Goal: Information Seeking & Learning: Learn about a topic

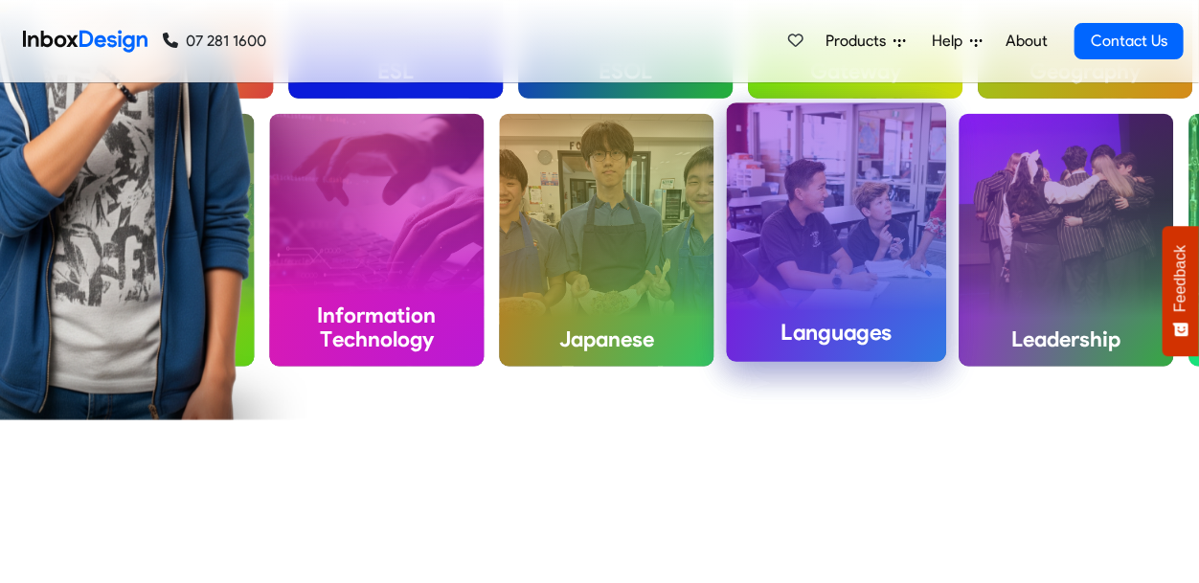
scroll to position [902, 0]
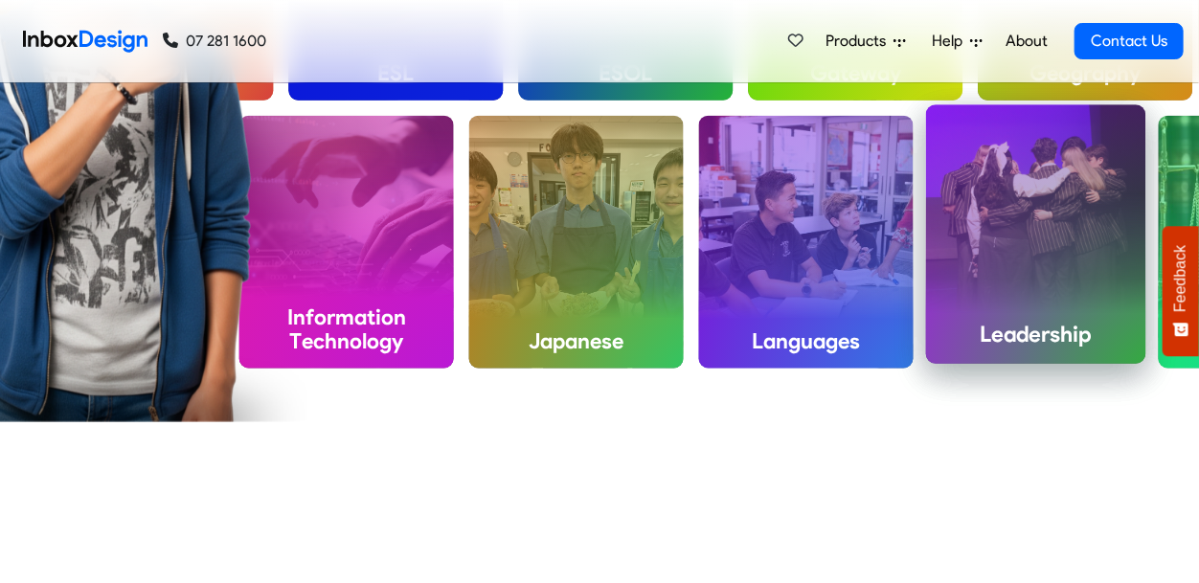
drag, startPoint x: 943, startPoint y: 180, endPoint x: 964, endPoint y: 271, distance: 93.4
click at [964, 271] on div "Leadership" at bounding box center [1036, 234] width 220 height 259
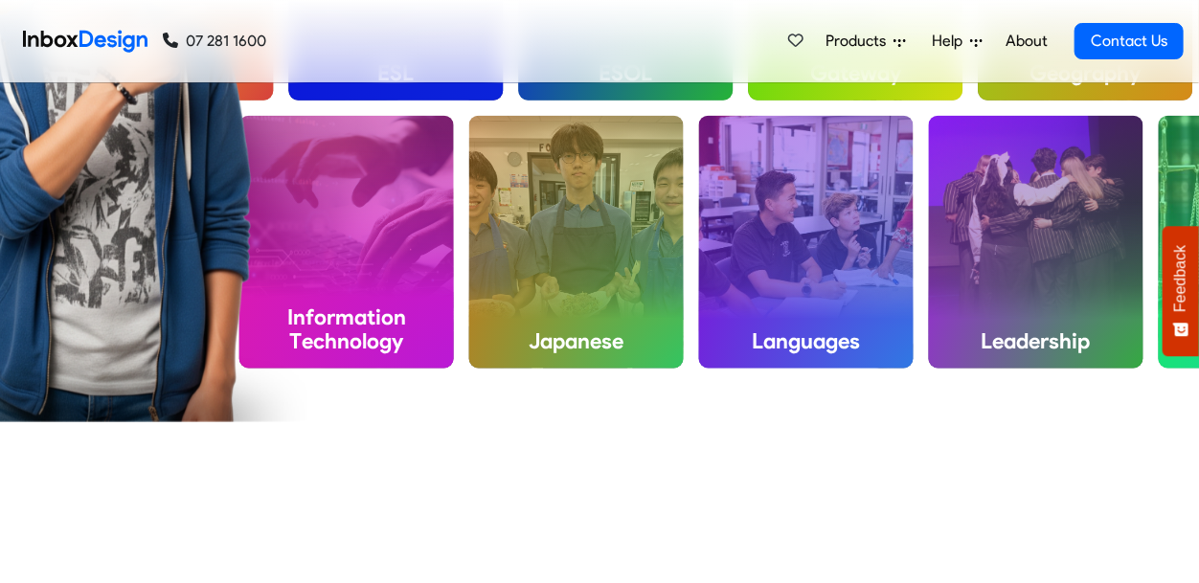
click at [983, 420] on div "Academy Accounting ACT Art Biology Business Studies Careers Chemistry Commerce …" at bounding box center [599, 116] width 1199 height 612
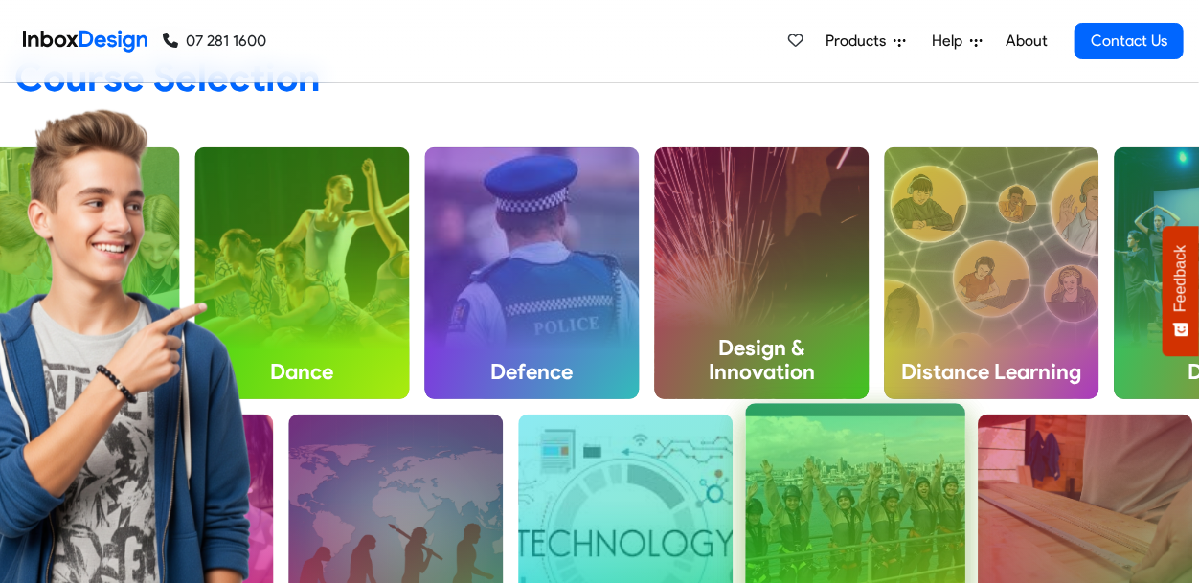
scroll to position [606, 0]
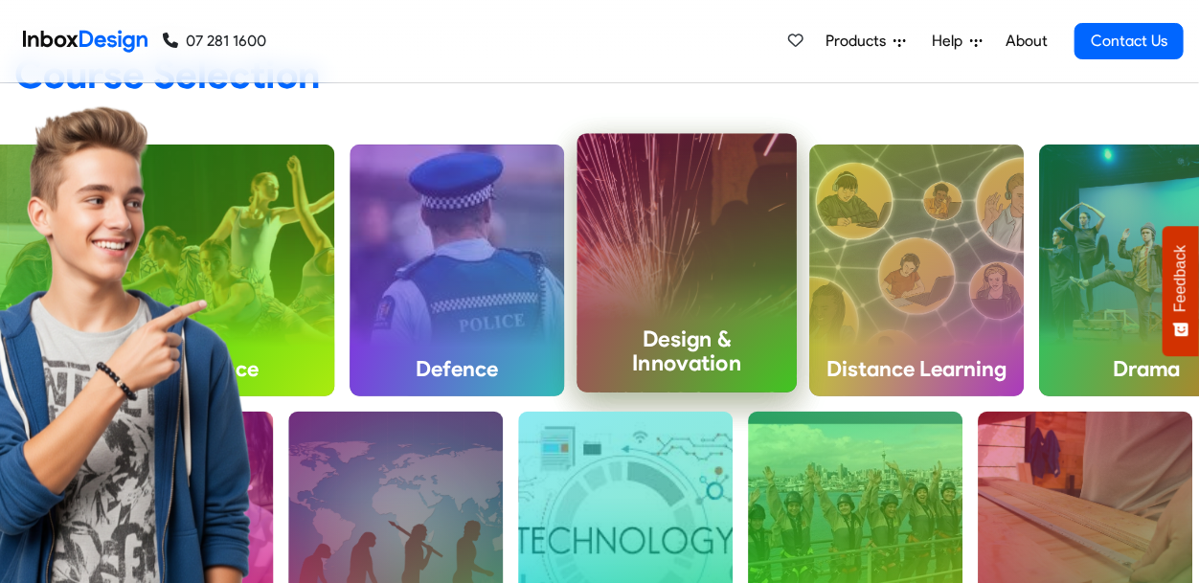
click at [620, 338] on h4 "Design & Innovation" at bounding box center [688, 351] width 220 height 81
click at [693, 333] on h4 "Design & Innovation" at bounding box center [688, 351] width 220 height 81
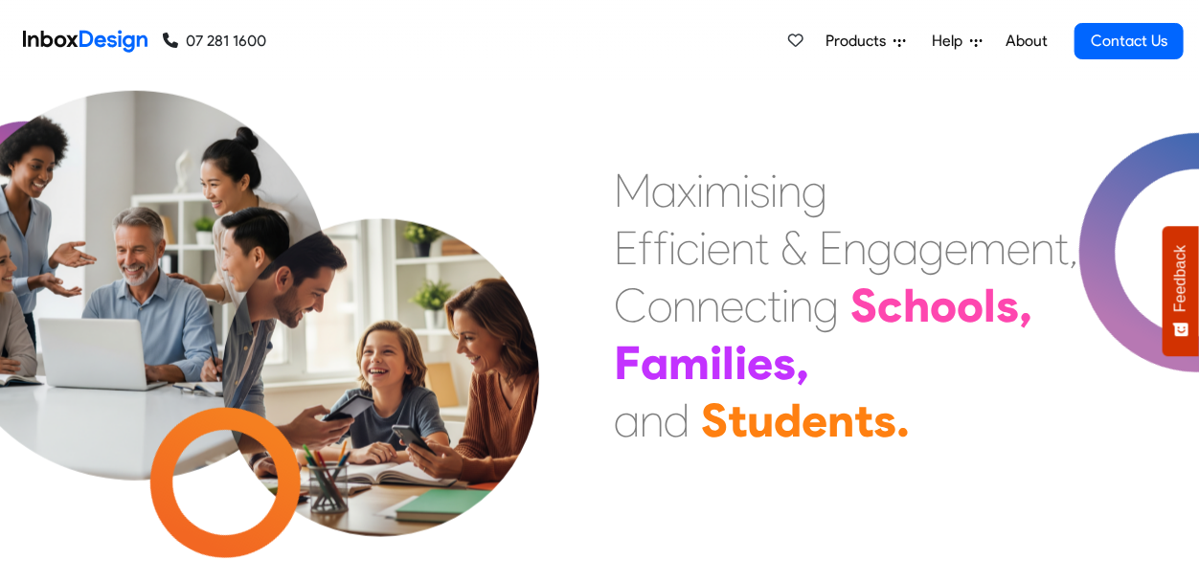
scroll to position [0, 0]
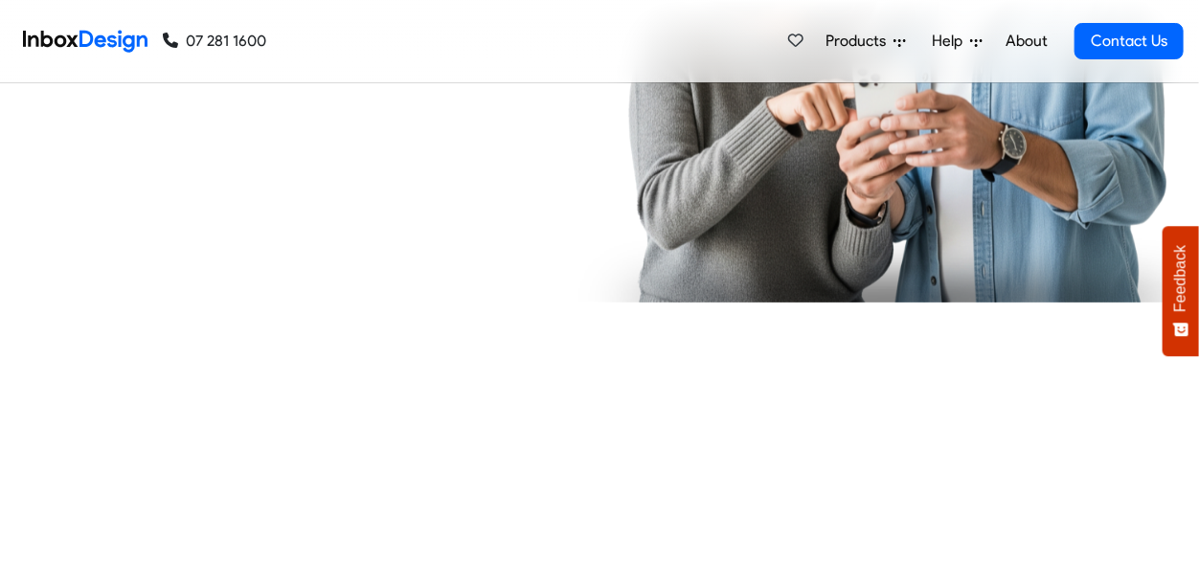
checkbox input "true"
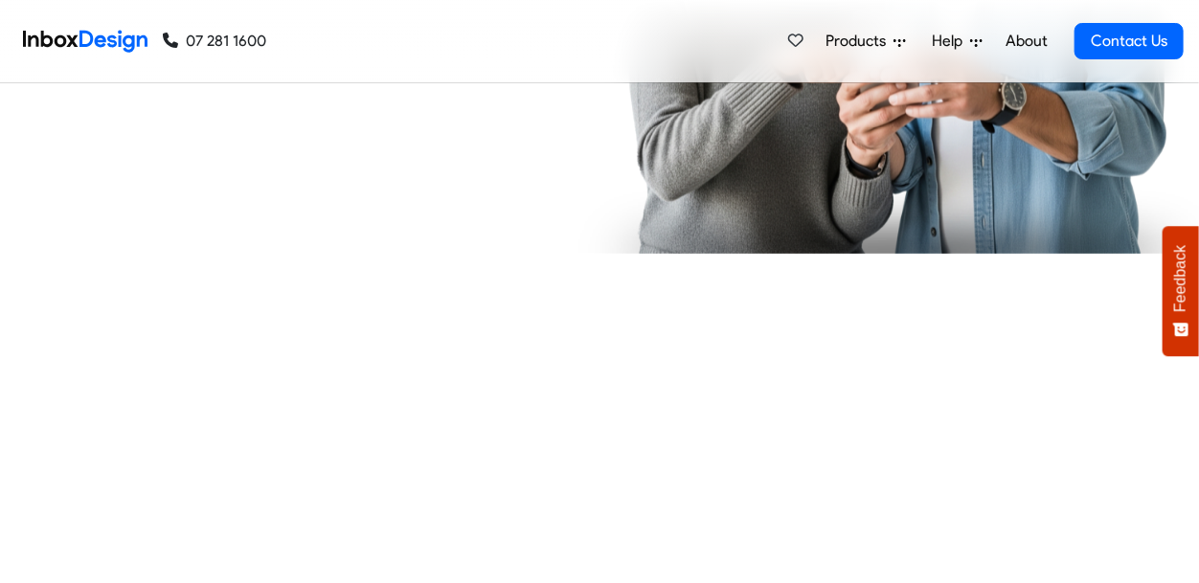
checkbox input "true"
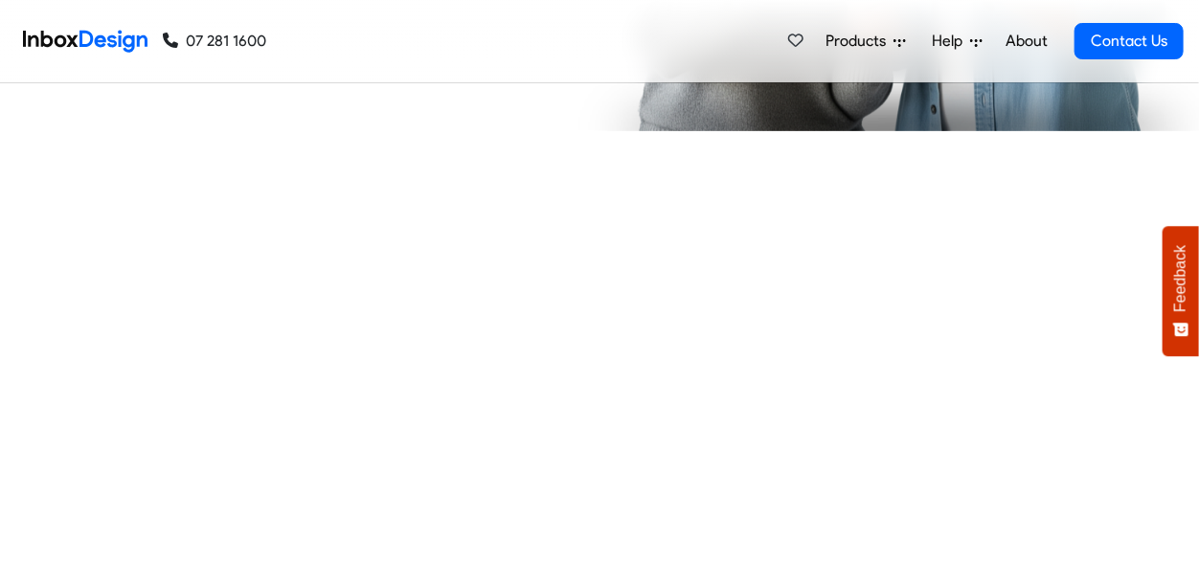
checkbox input "true"
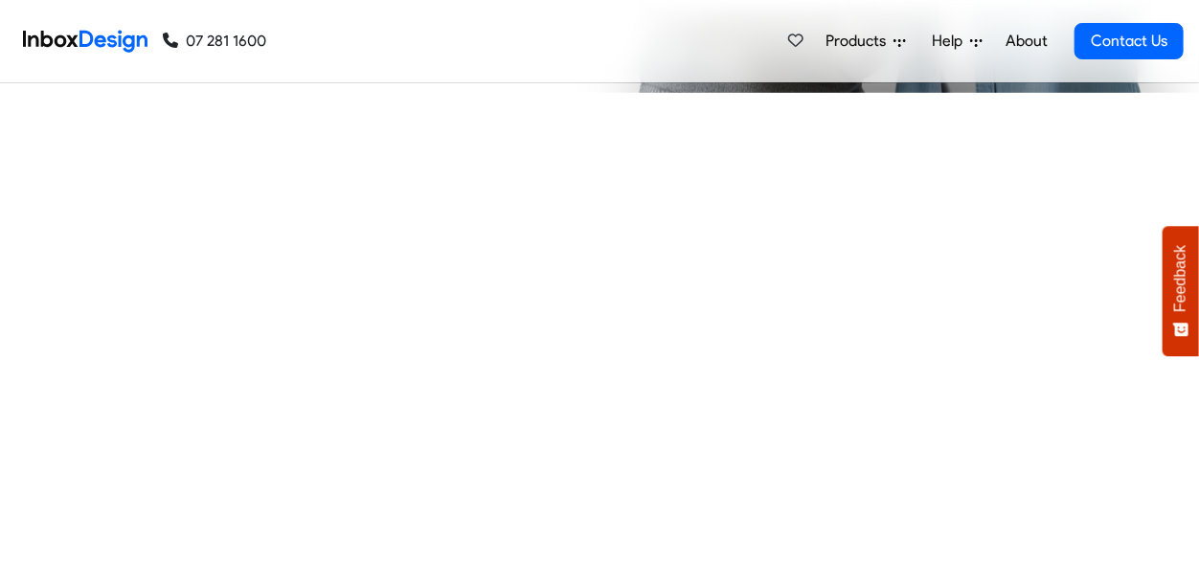
checkbox input "true"
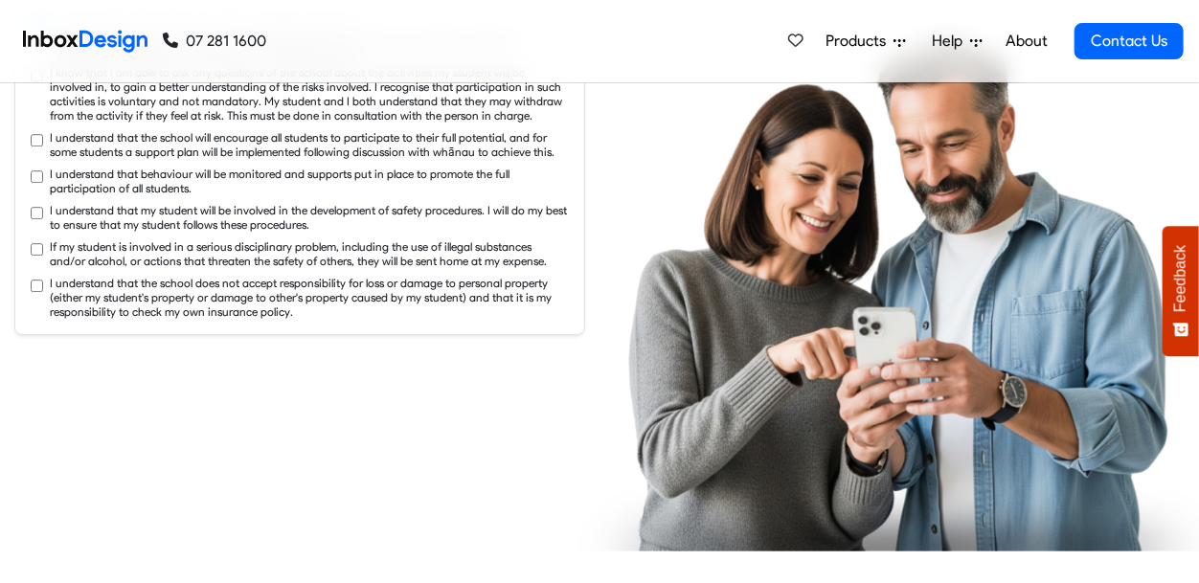
checkbox input "true"
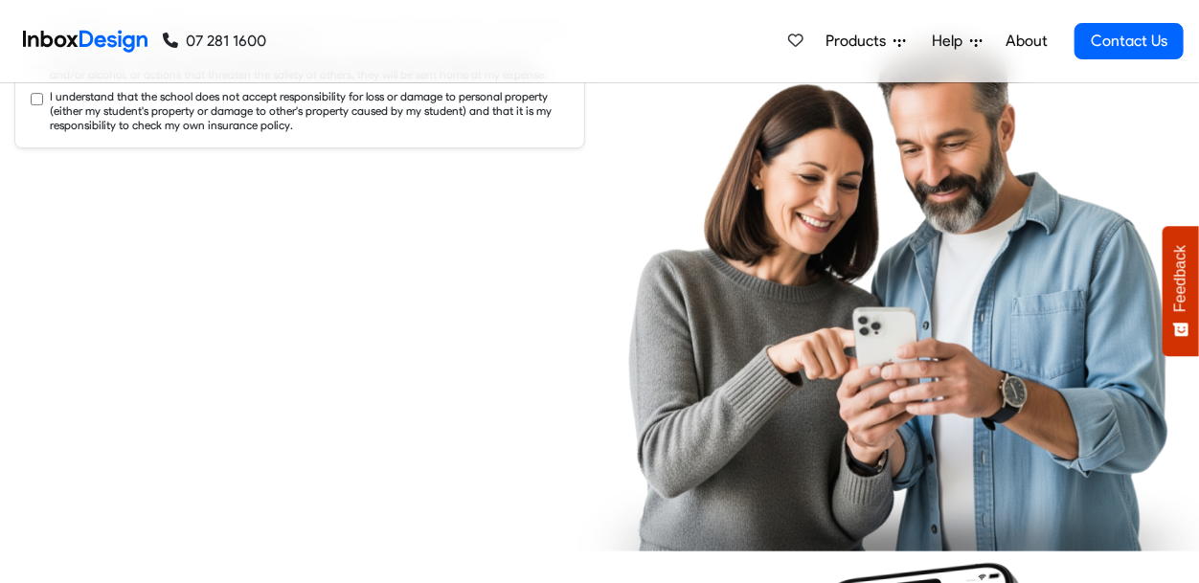
checkbox input "true"
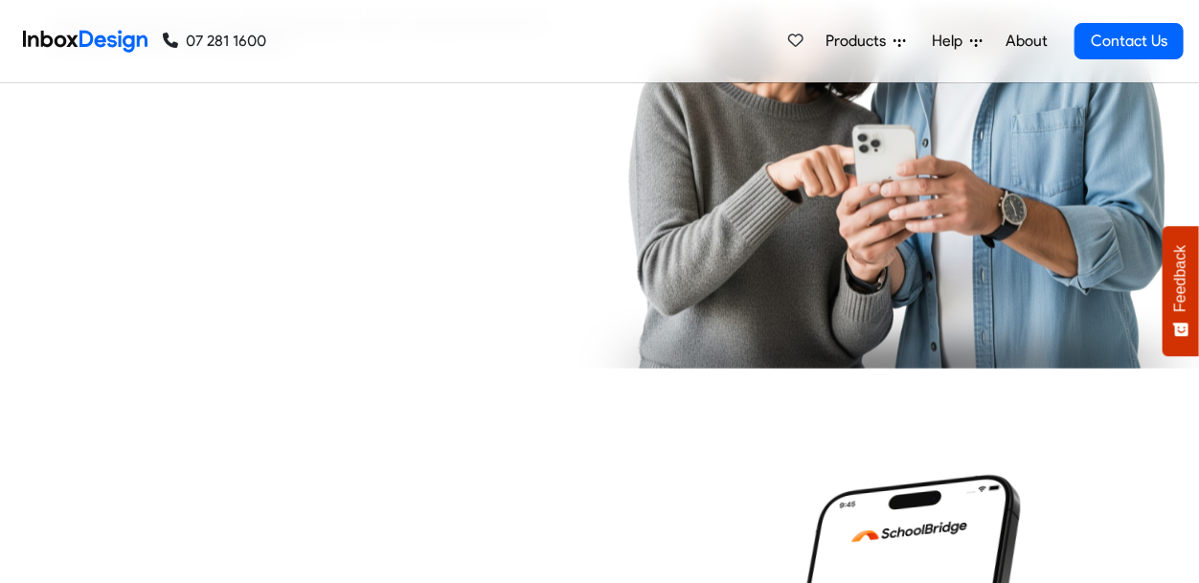
checkbox input "true"
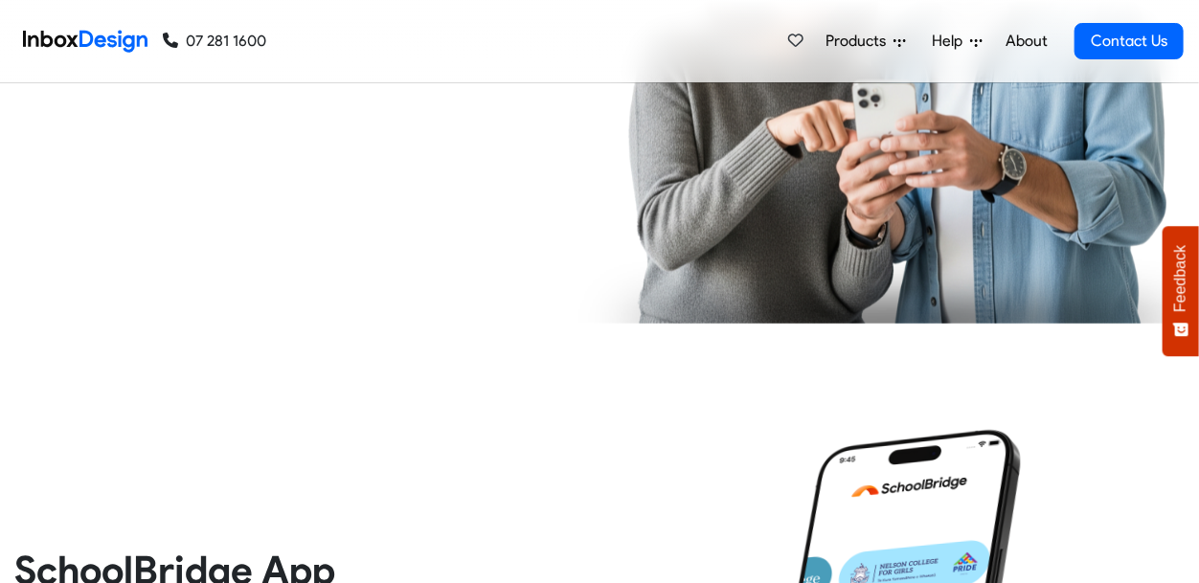
checkbox input "true"
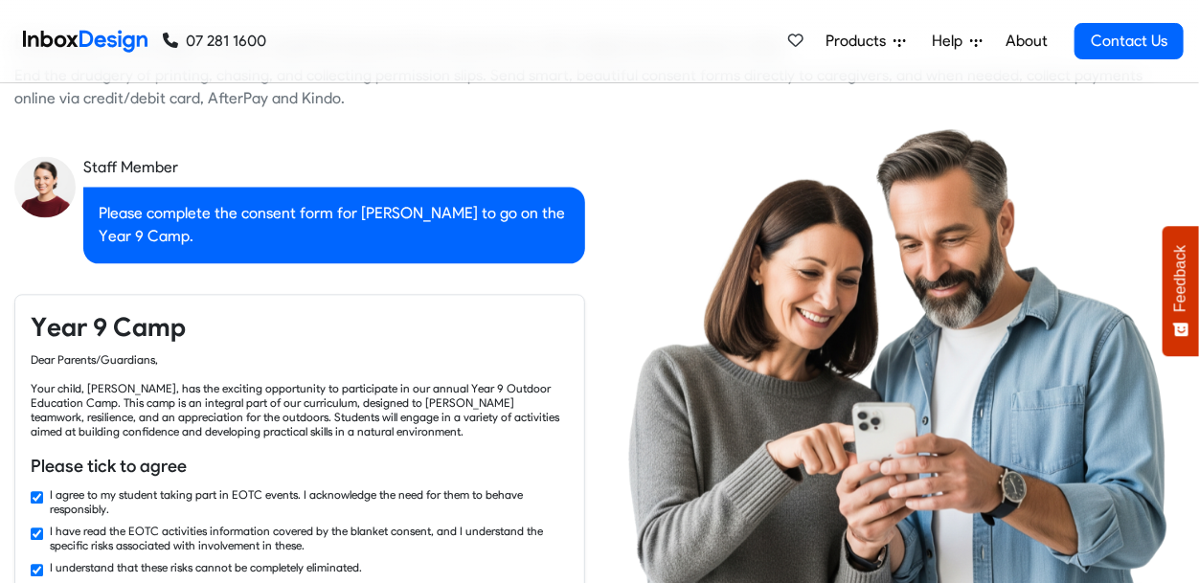
checkbox input "false"
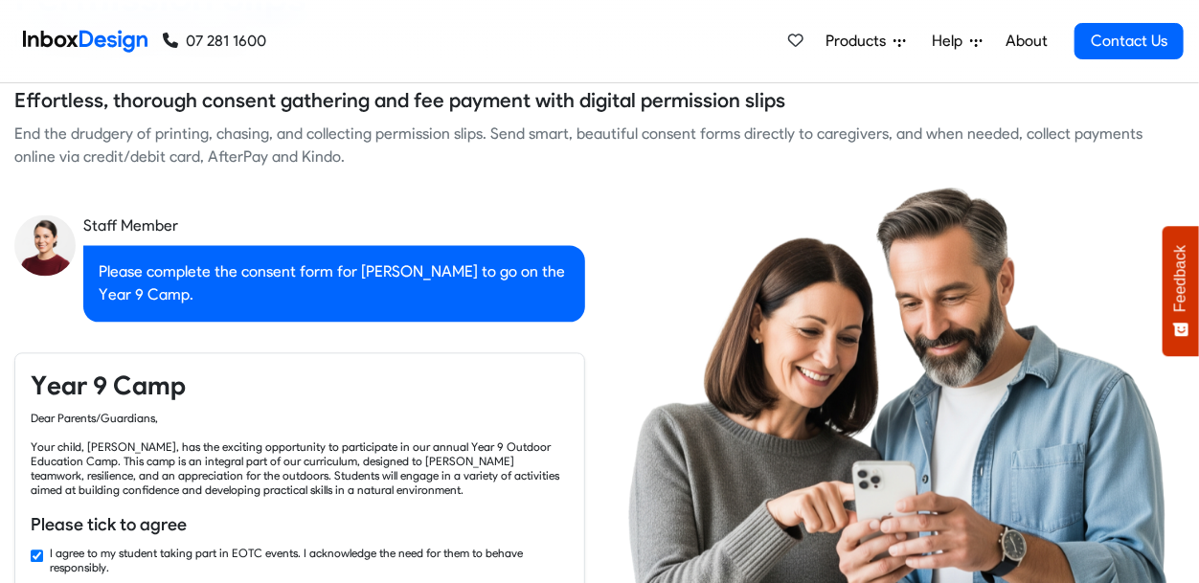
checkbox input "false"
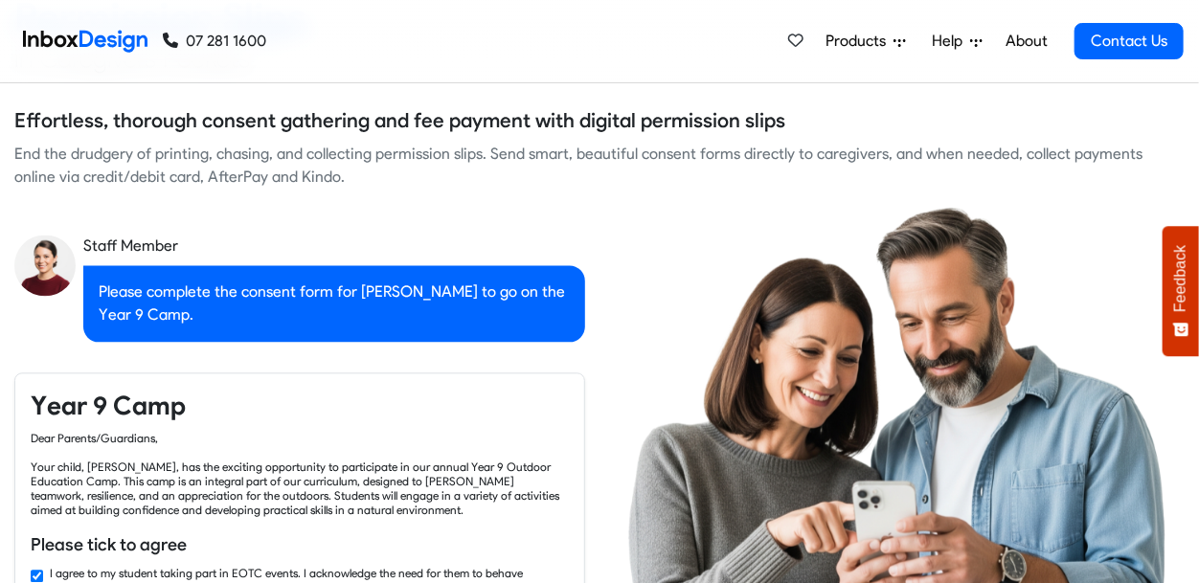
checkbox input "false"
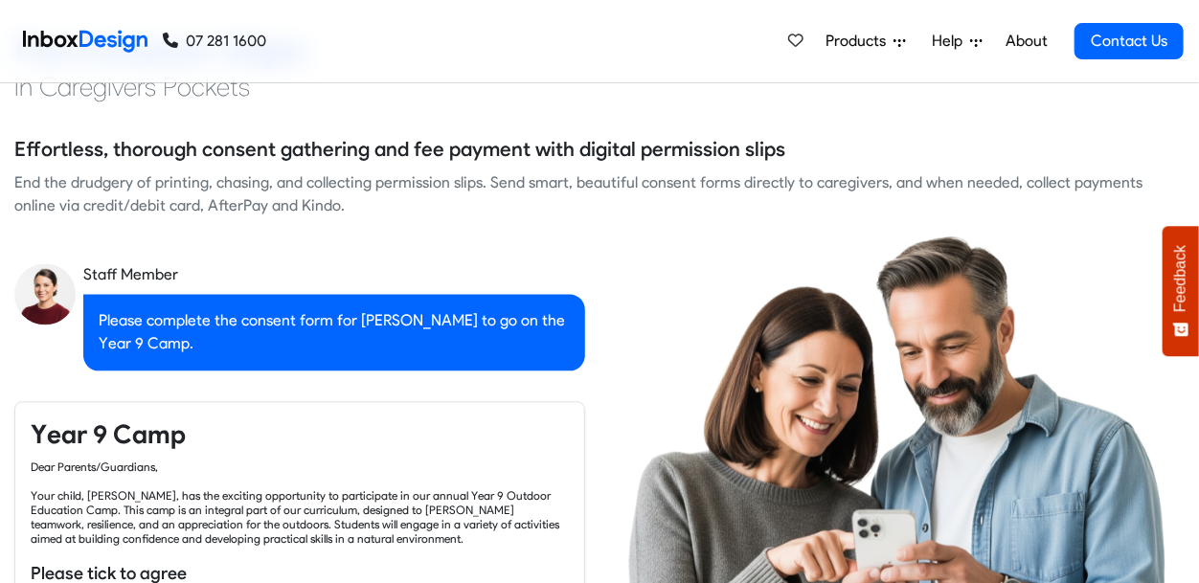
checkbox input "false"
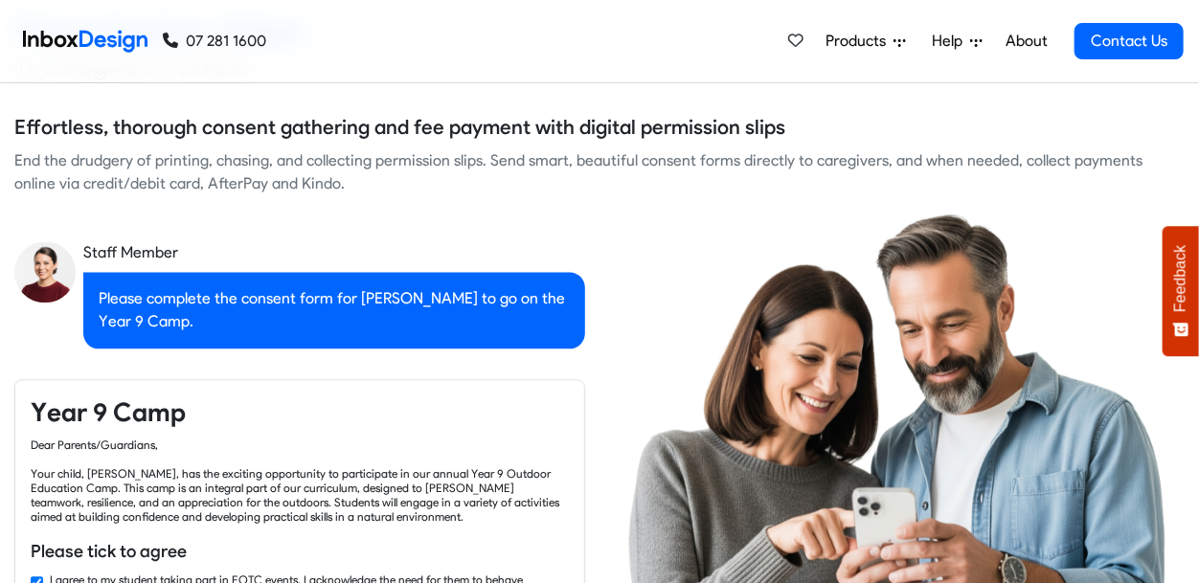
checkbox input "false"
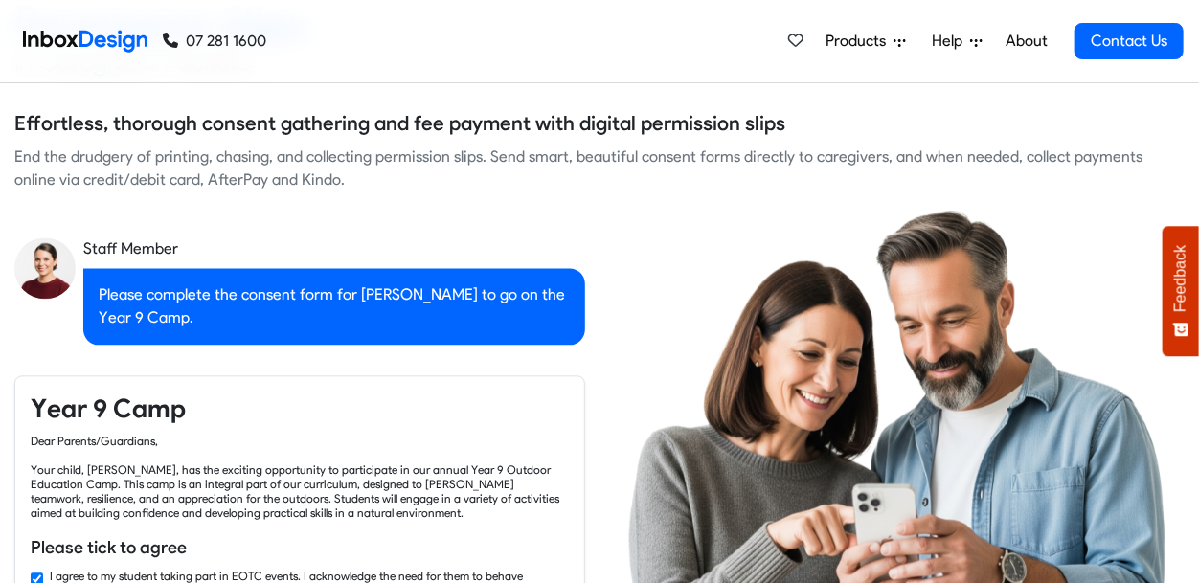
checkbox input "false"
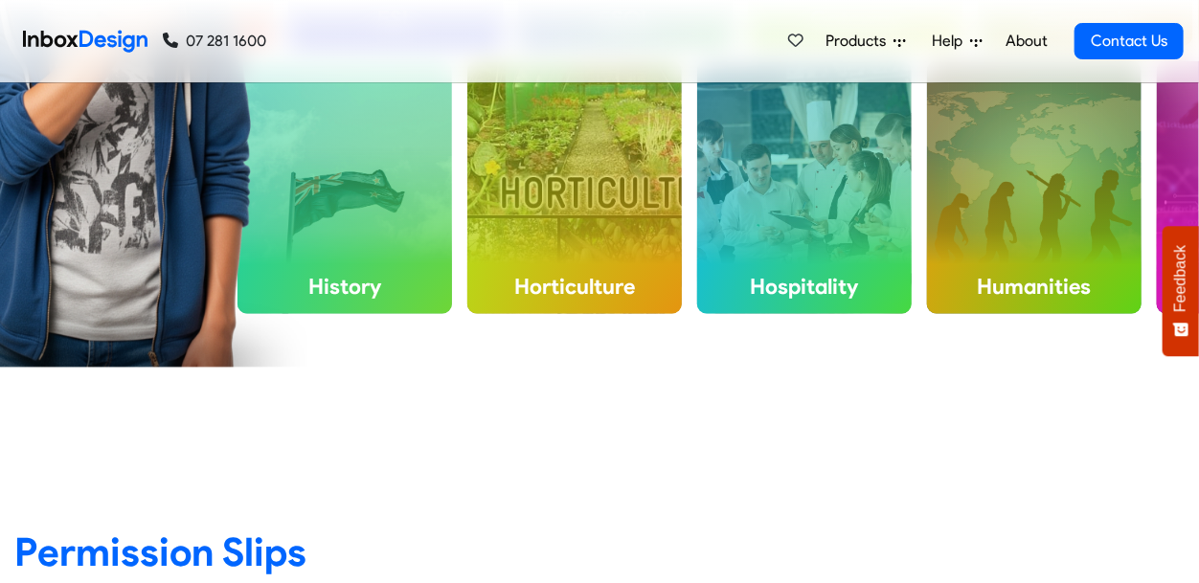
checkbox input "false"
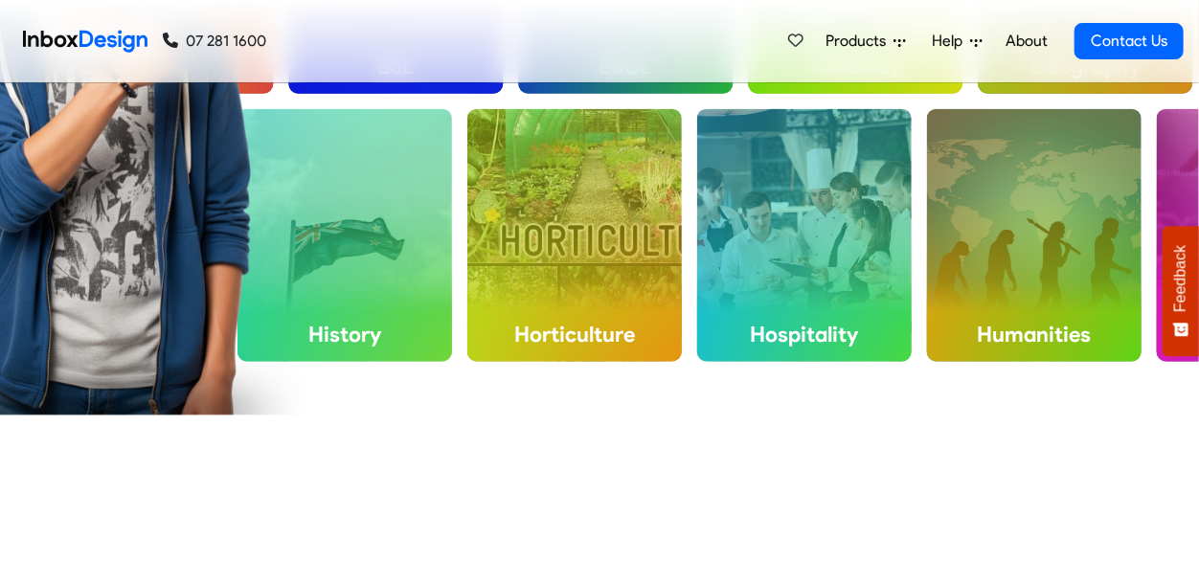
checkbox input "false"
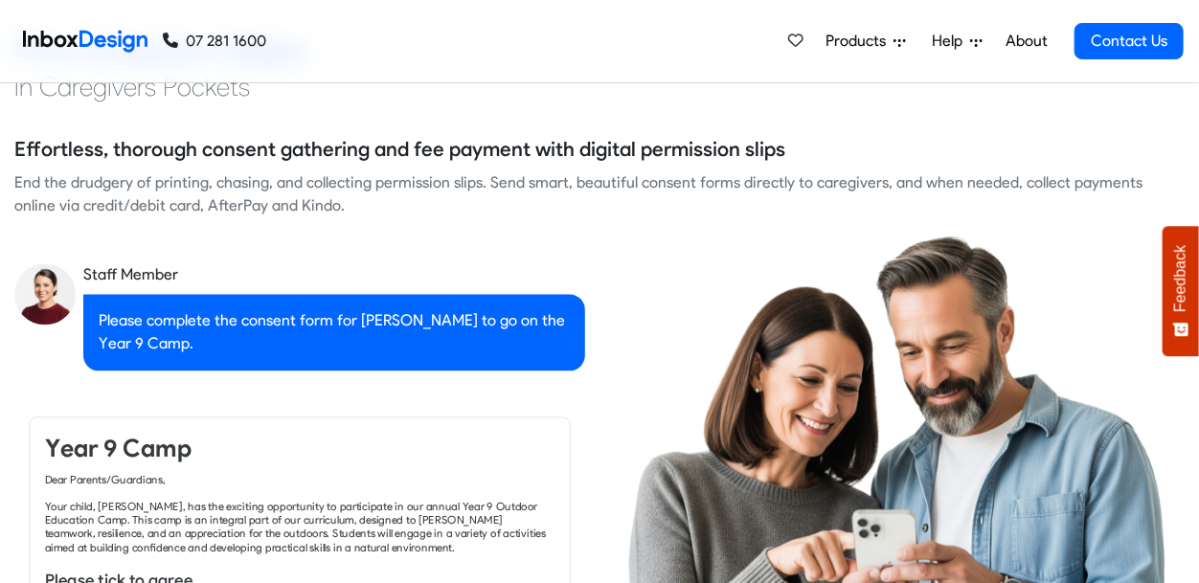
checkbox input "true"
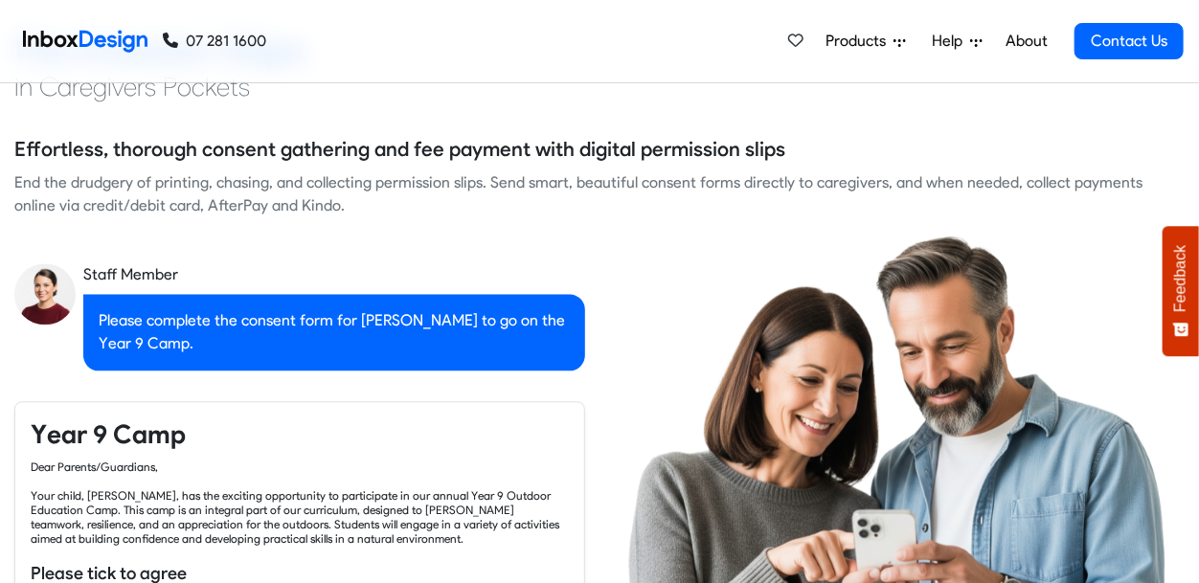
checkbox input "true"
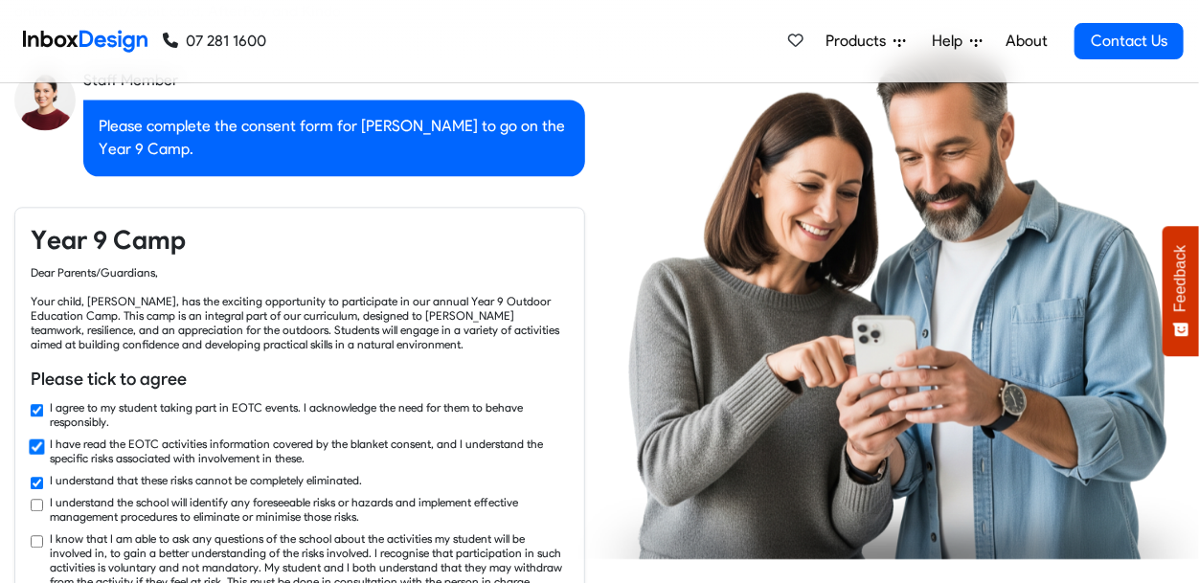
checkbox input "true"
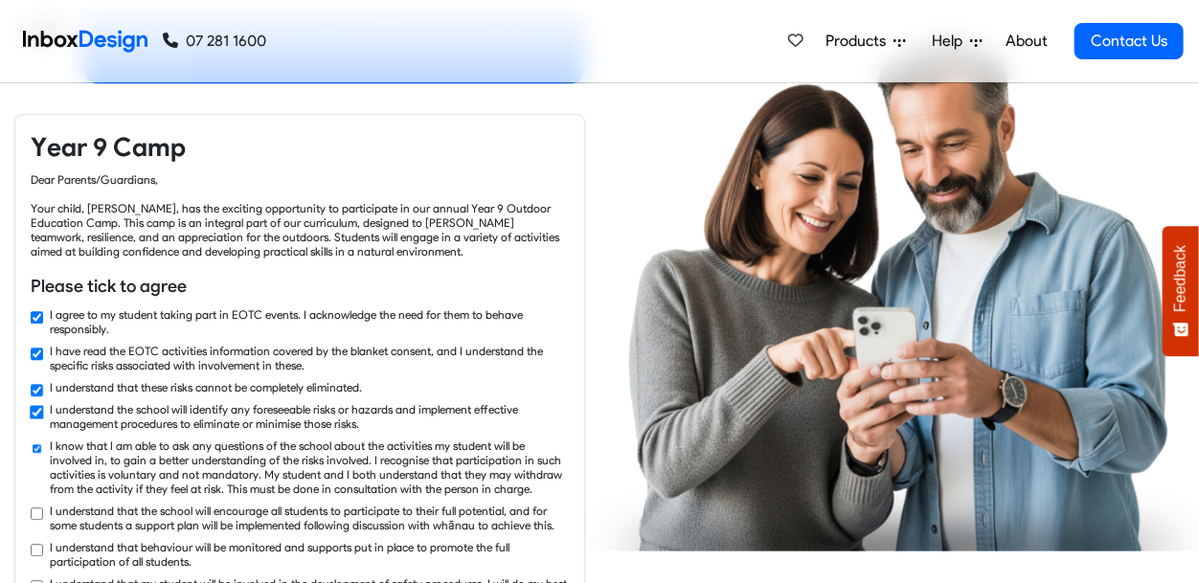
checkbox input "true"
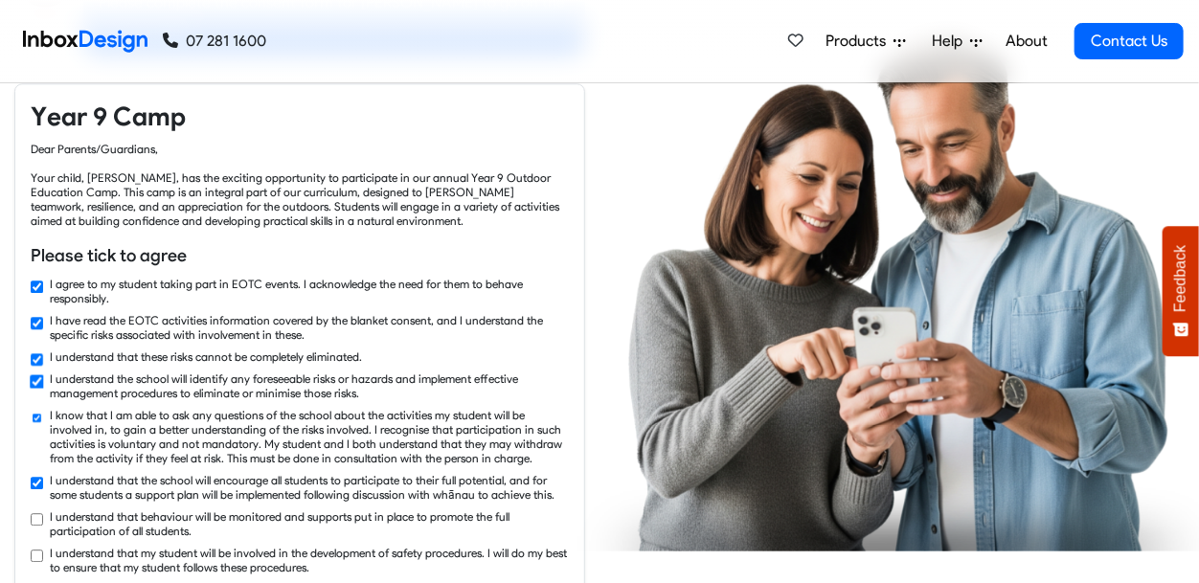
checkbox input "true"
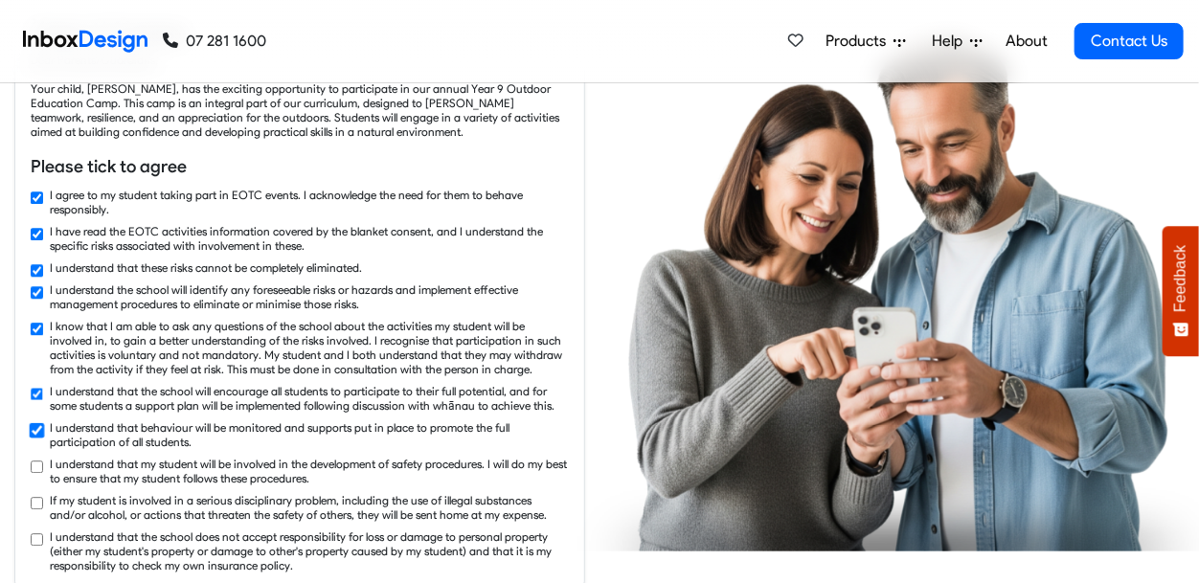
checkbox input "true"
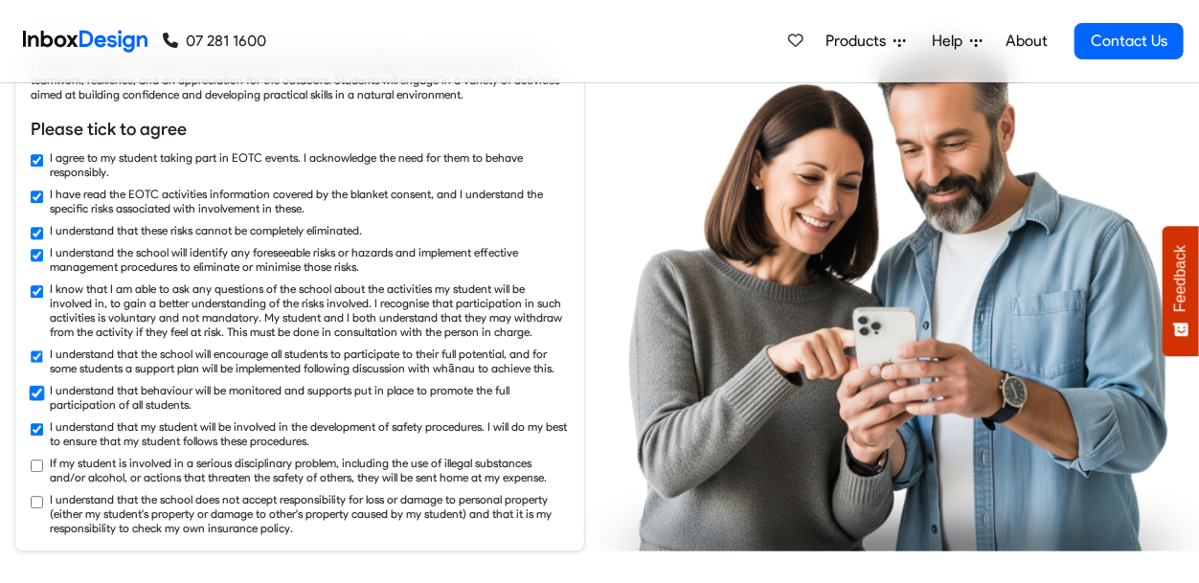
checkbox input "true"
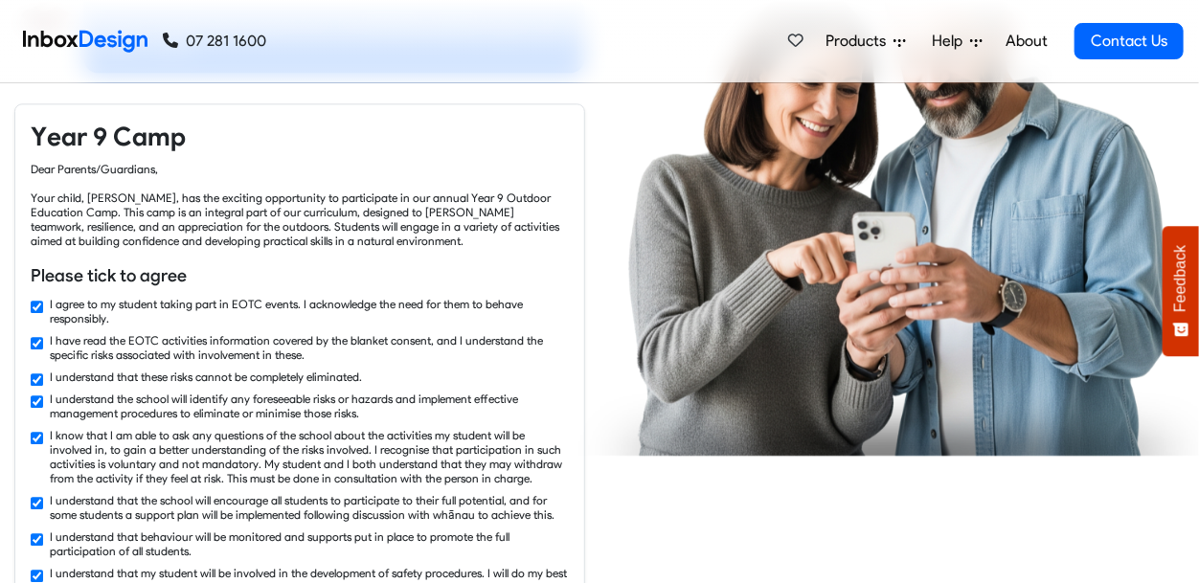
checkbox input "false"
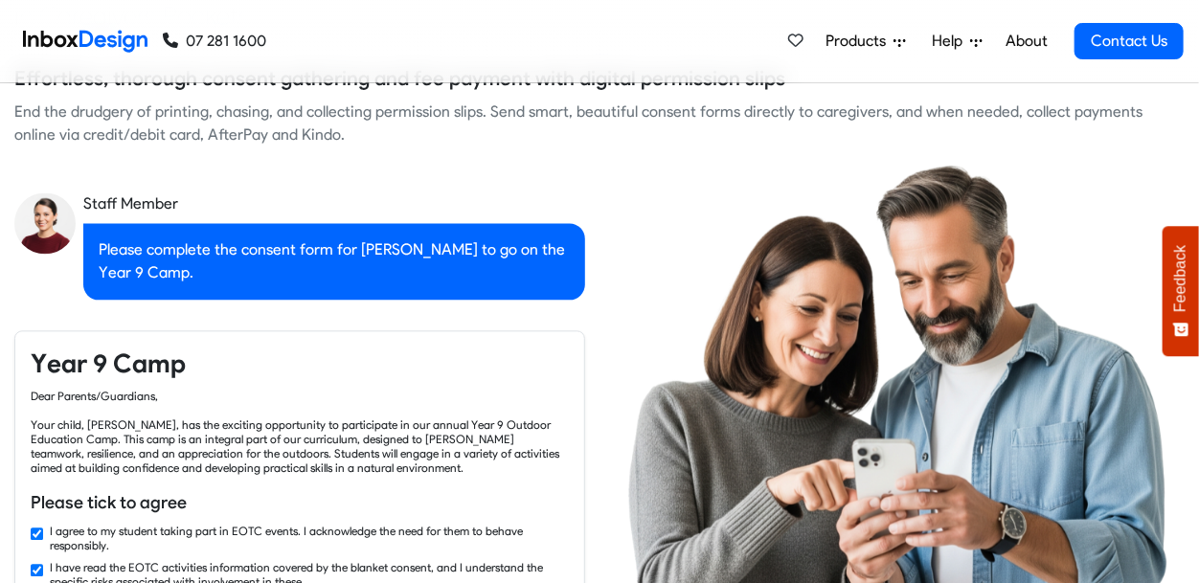
checkbox input "false"
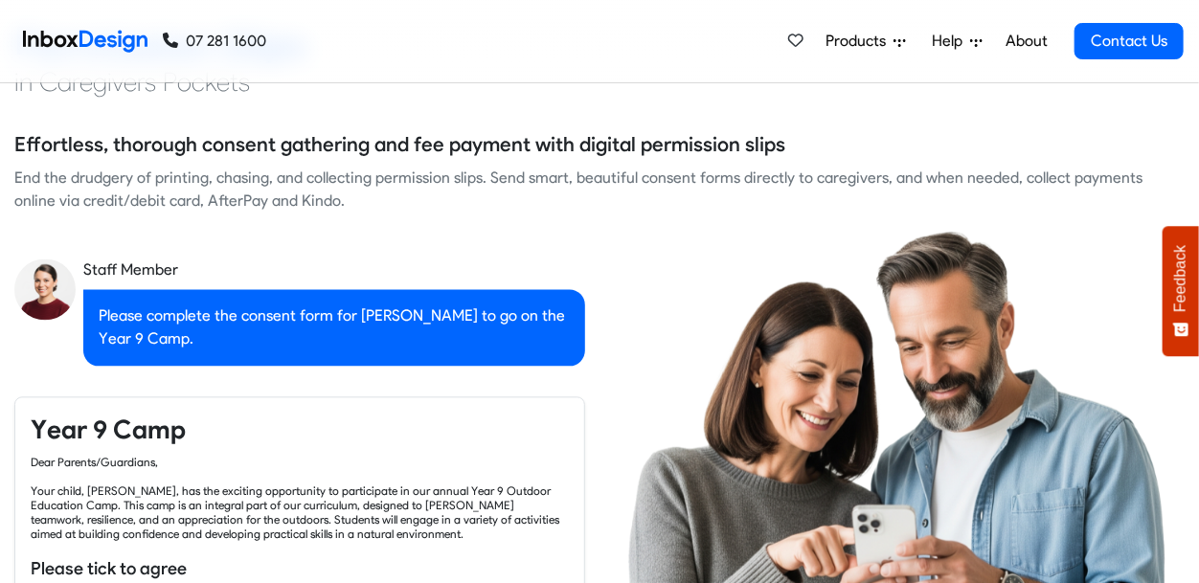
checkbox input "false"
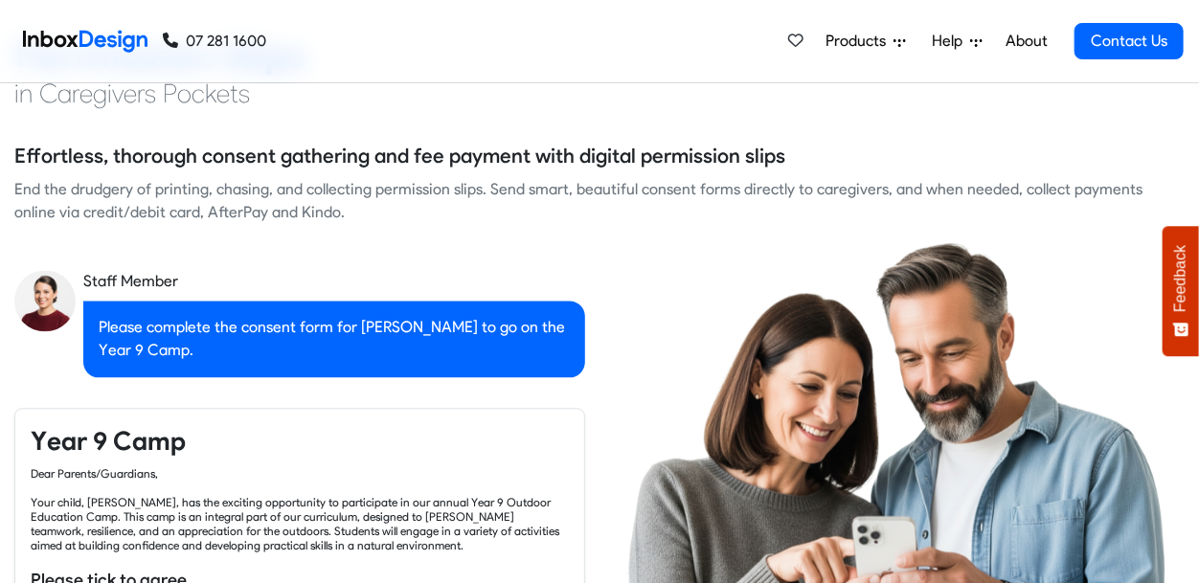
checkbox input "false"
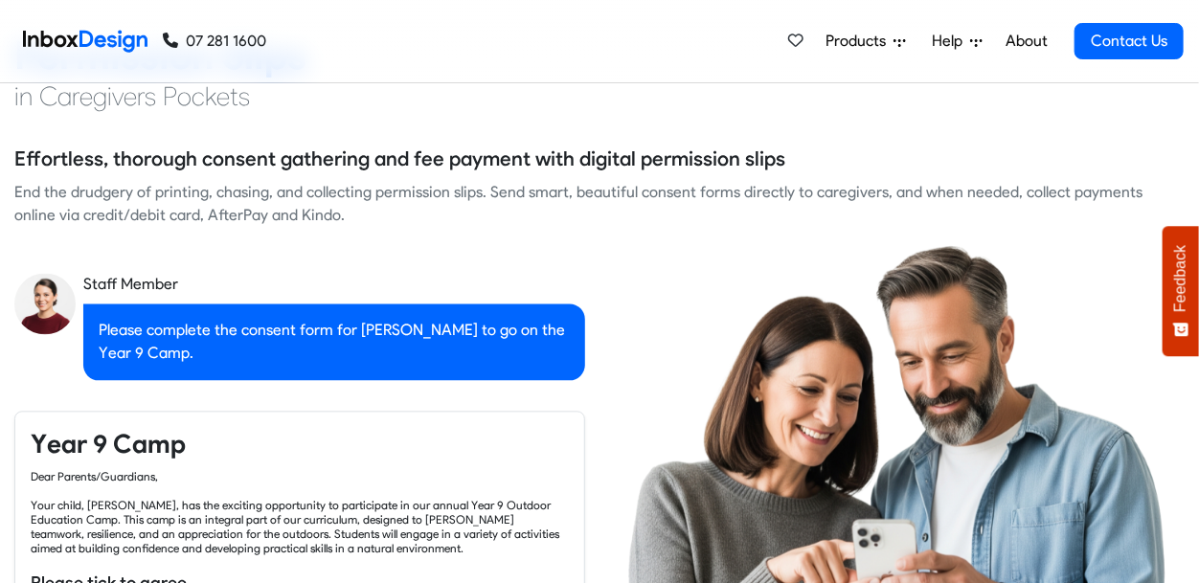
checkbox input "false"
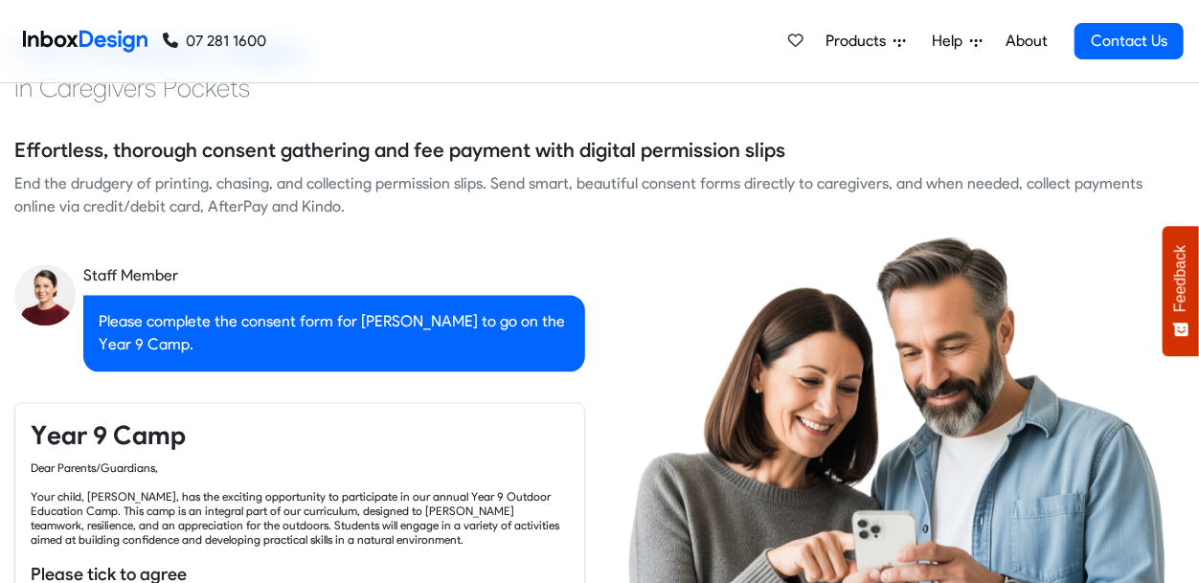
checkbox input "true"
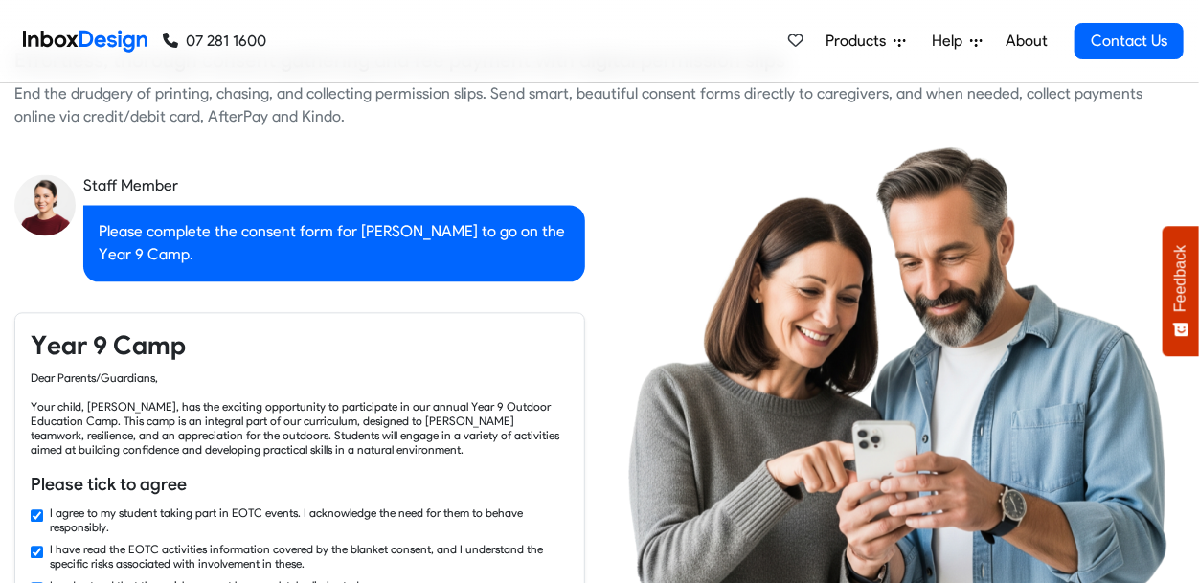
checkbox input "true"
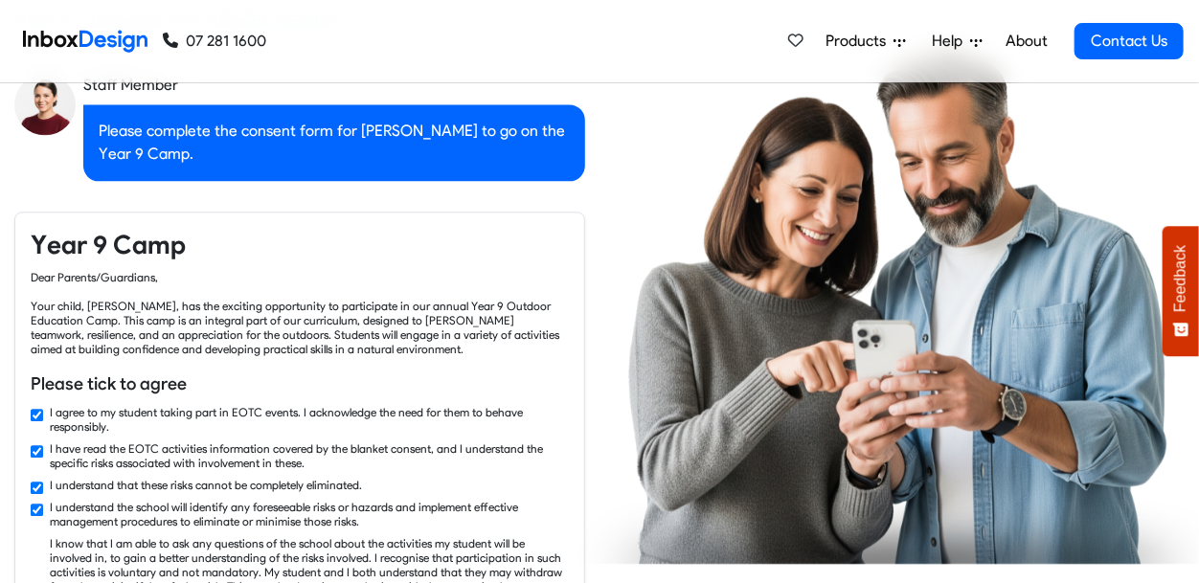
checkbox input "true"
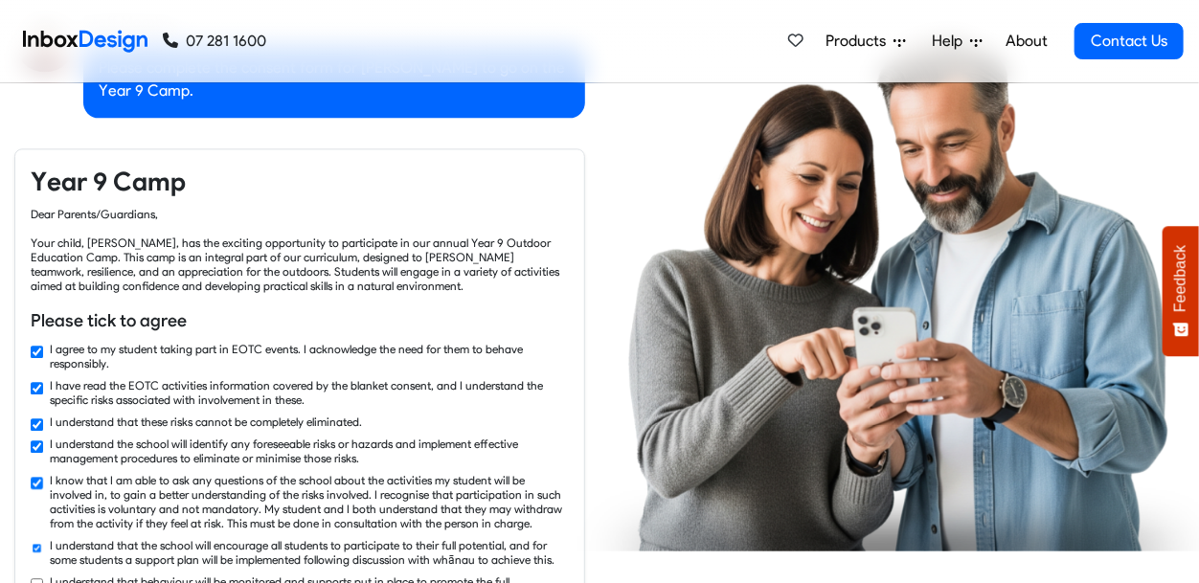
checkbox input "true"
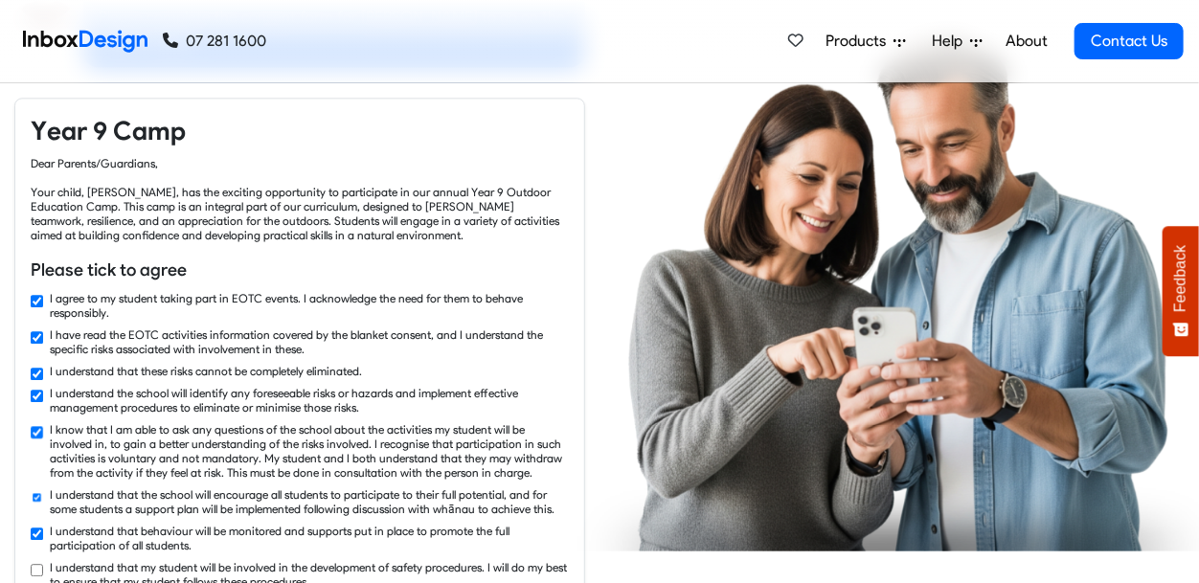
checkbox input "true"
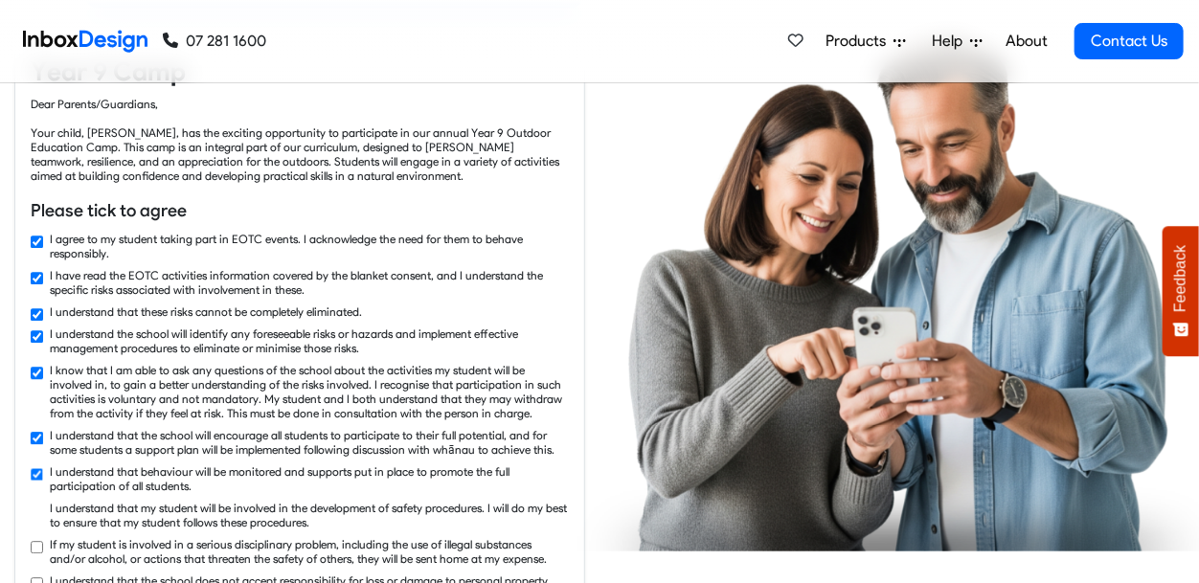
checkbox input "true"
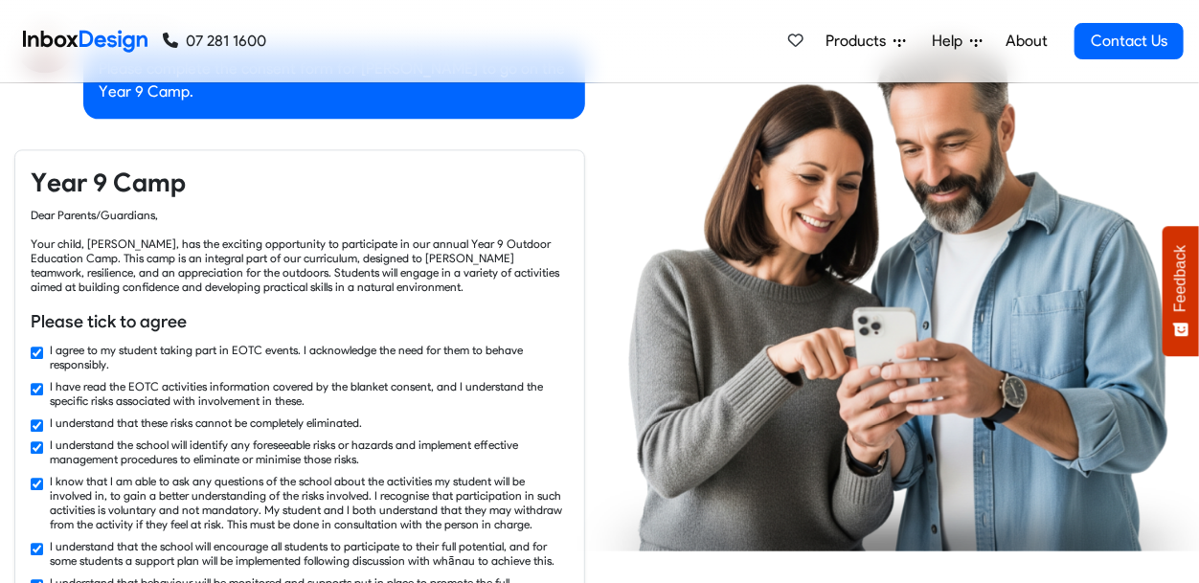
checkbox input "false"
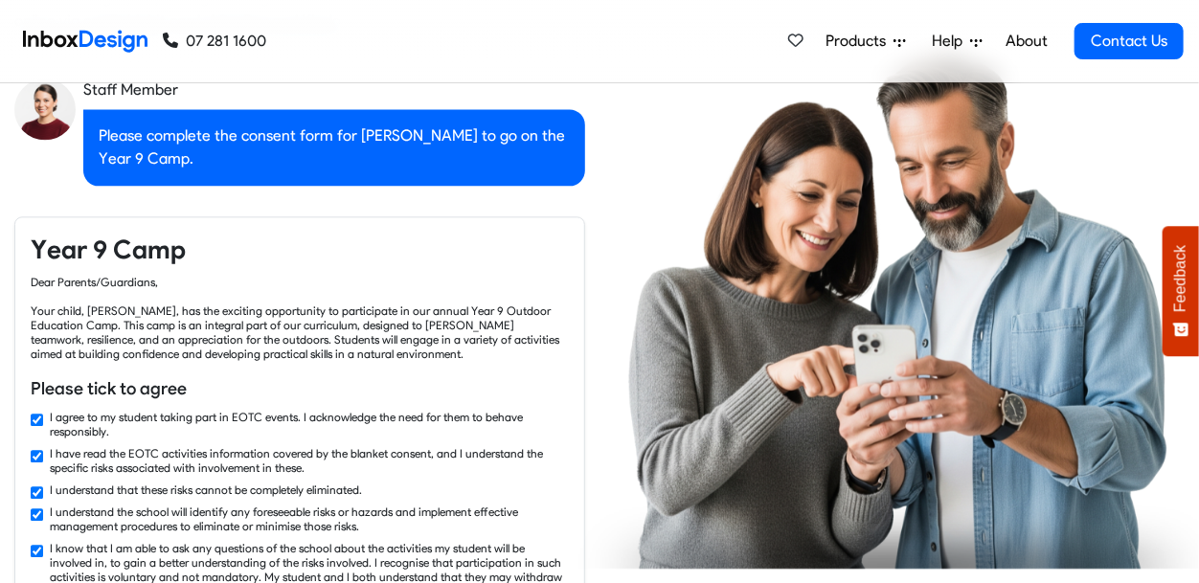
checkbox input "false"
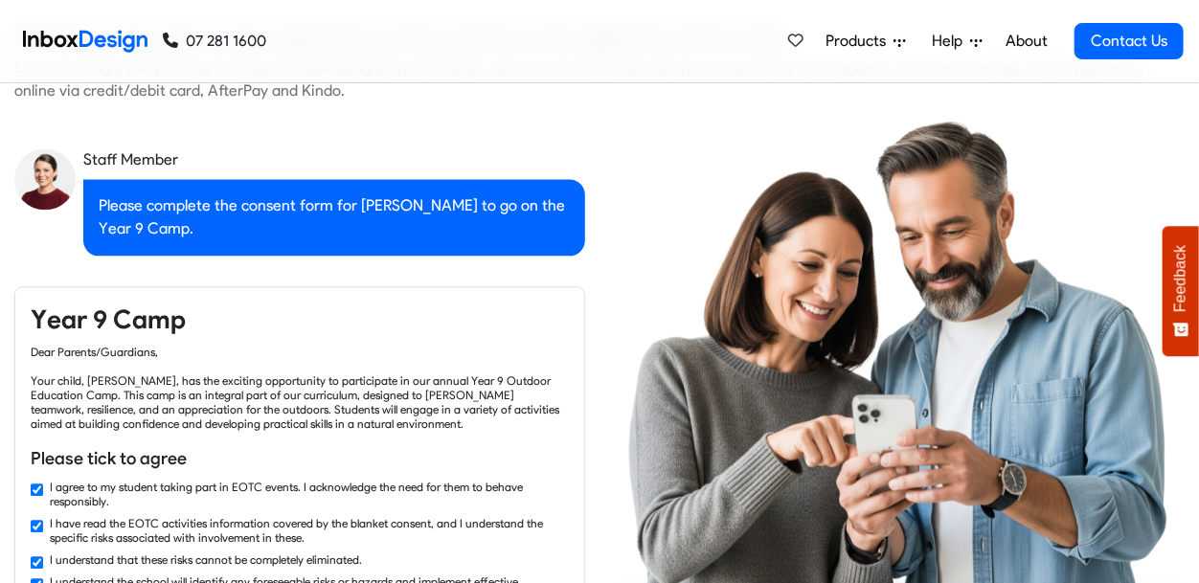
checkbox input "false"
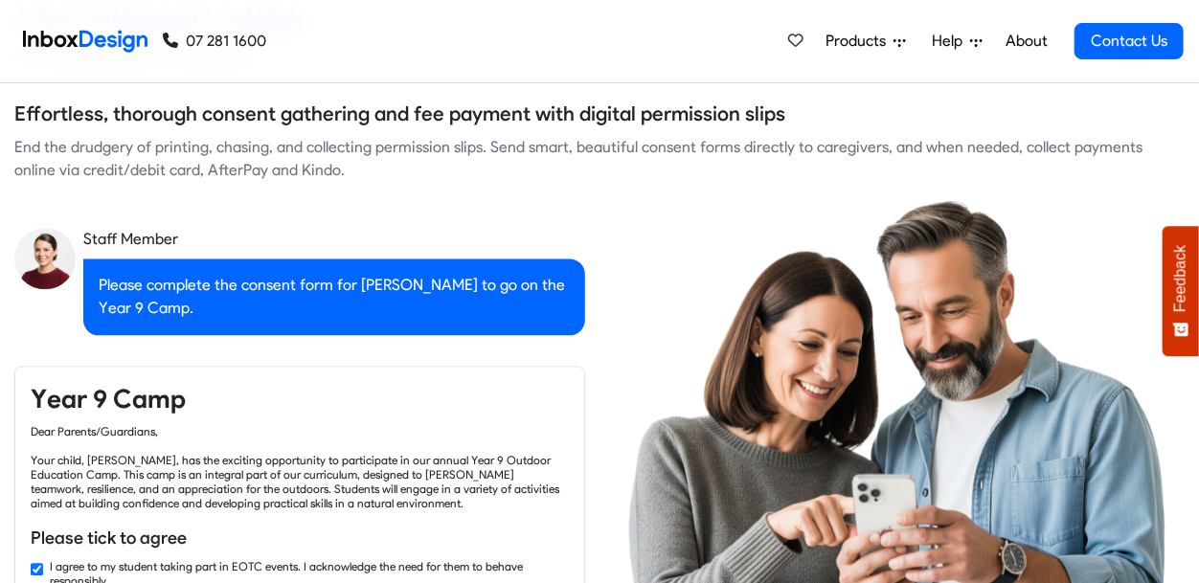
checkbox input "false"
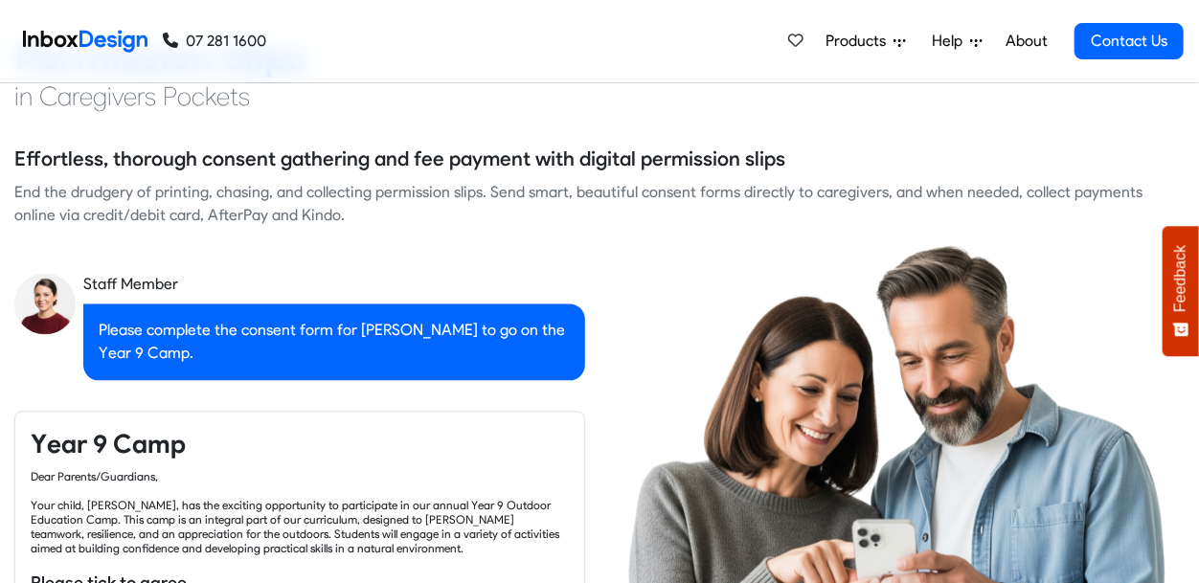
checkbox input "false"
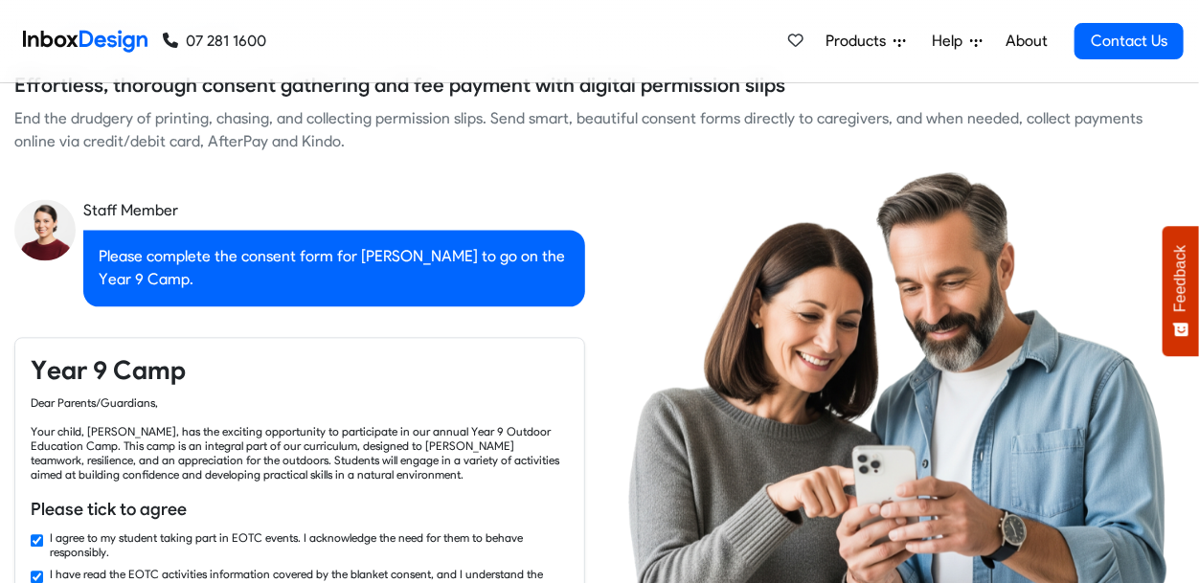
checkbox input "true"
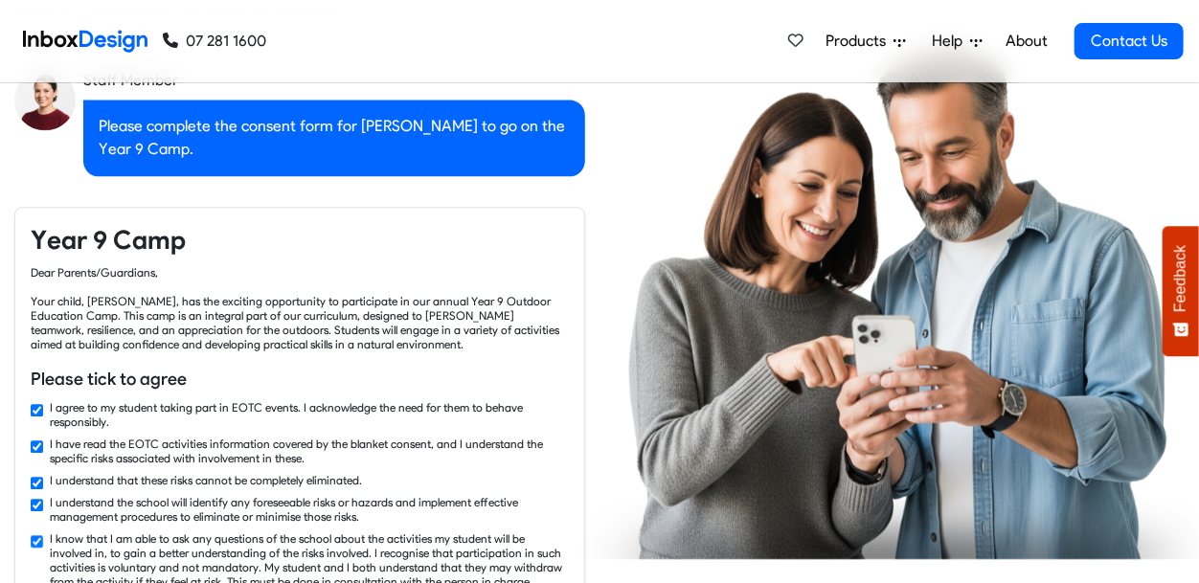
checkbox input "true"
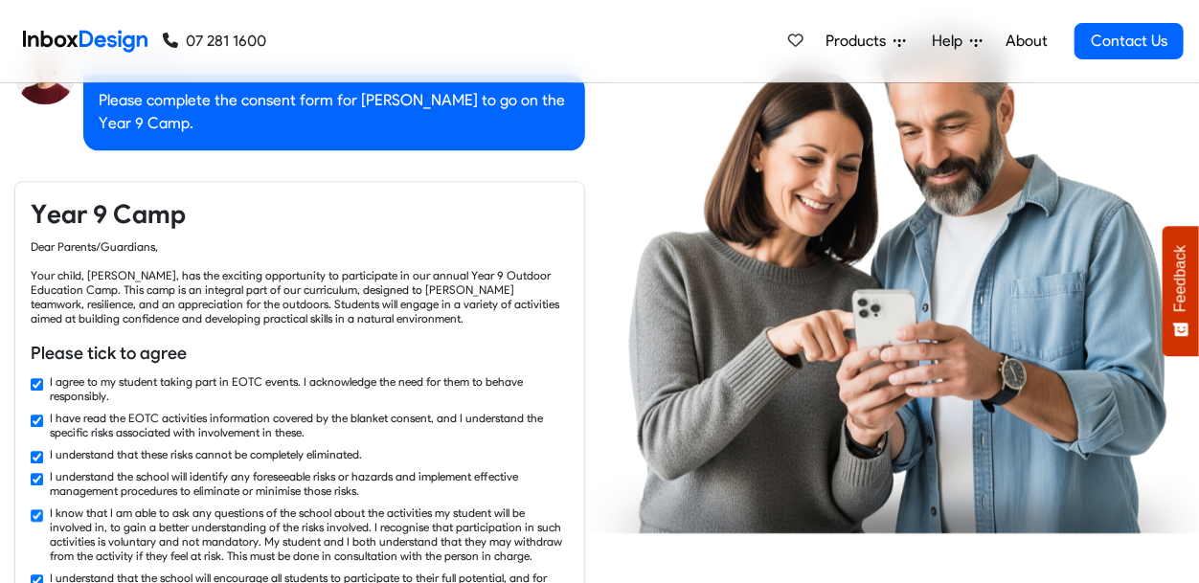
checkbox input "true"
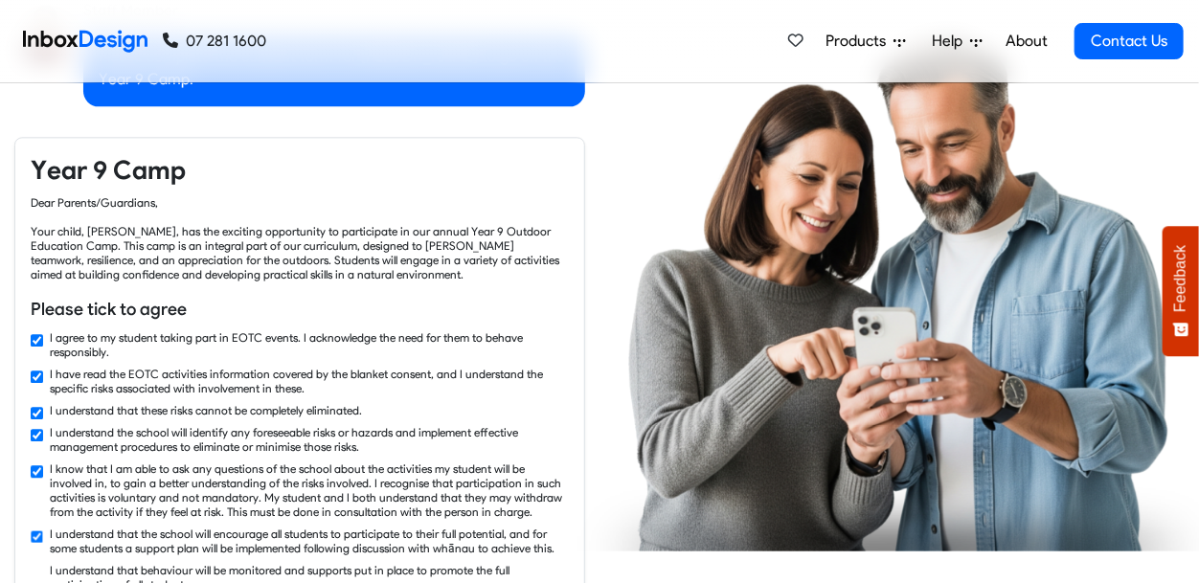
checkbox input "true"
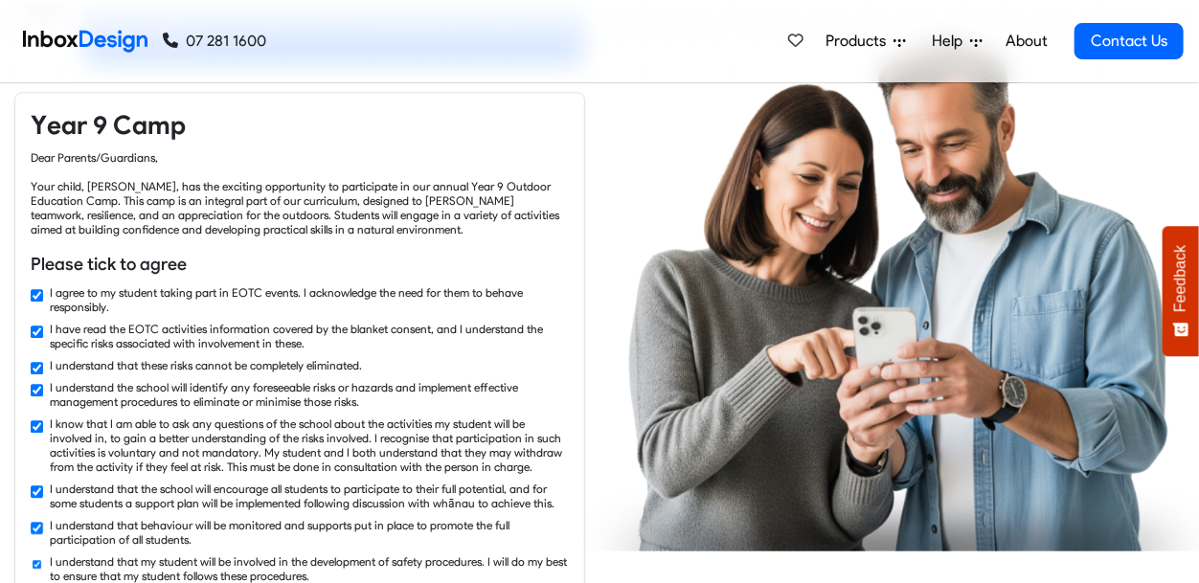
checkbox input "true"
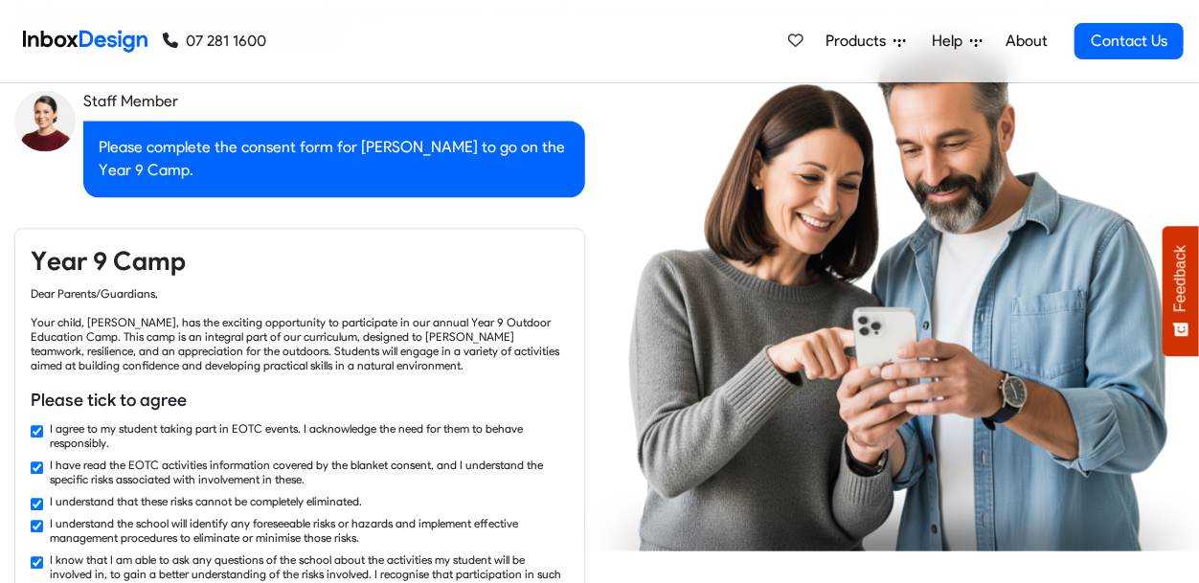
checkbox input "false"
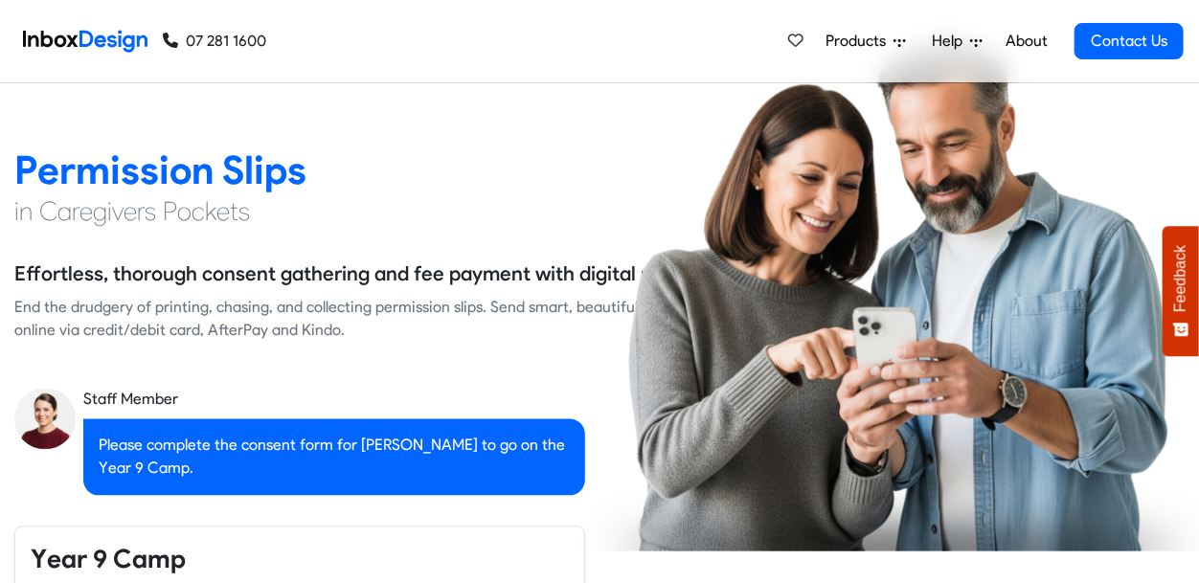
checkbox input "false"
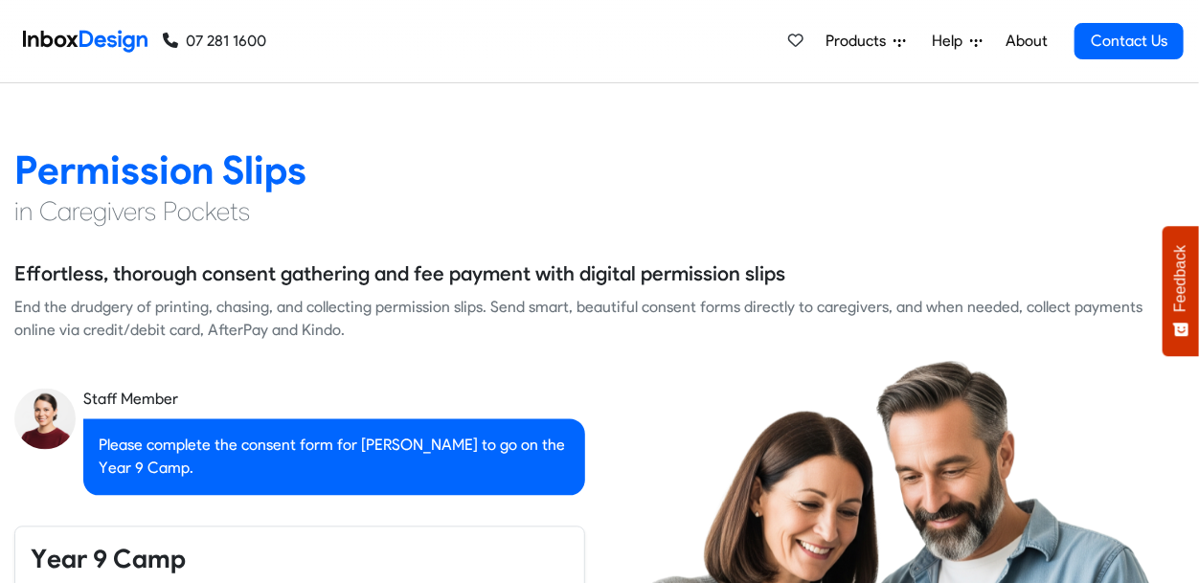
checkbox input "false"
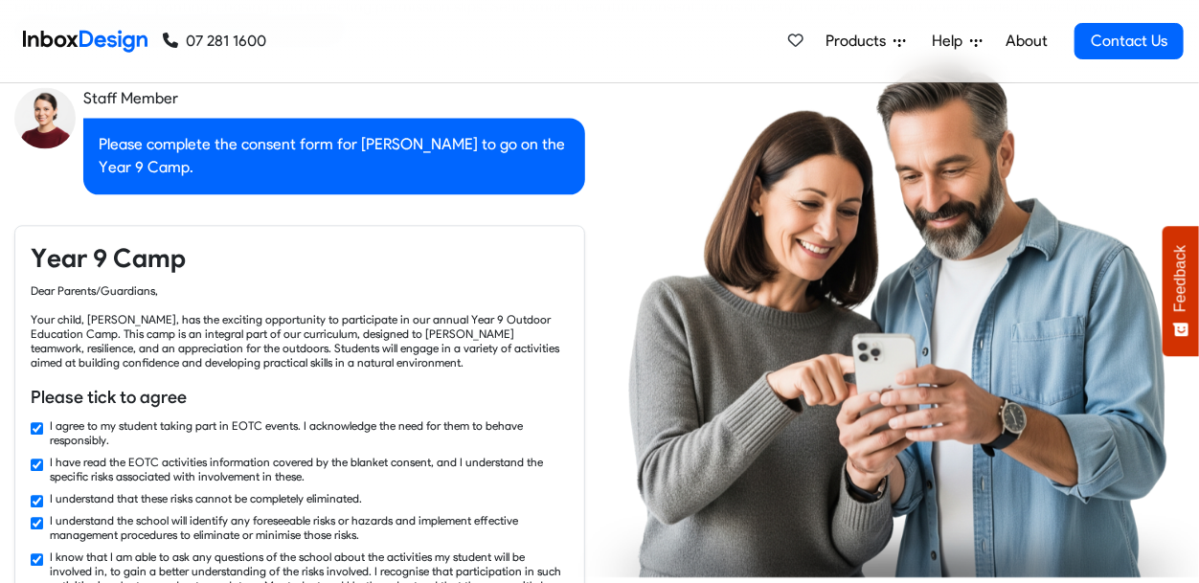
checkbox input "true"
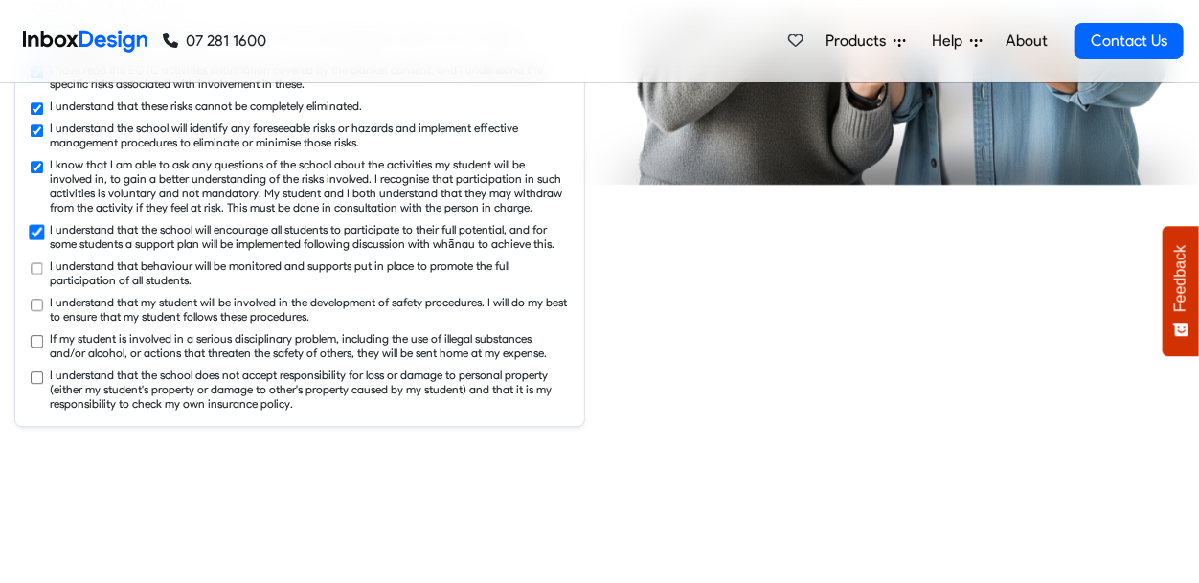
checkbox input "true"
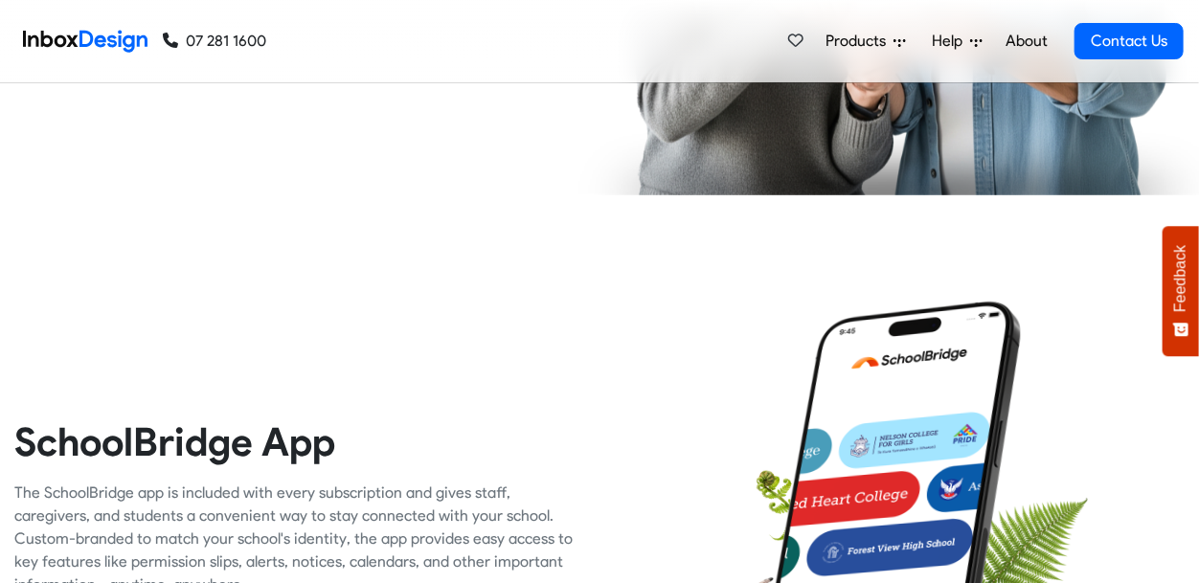
checkbox input "true"
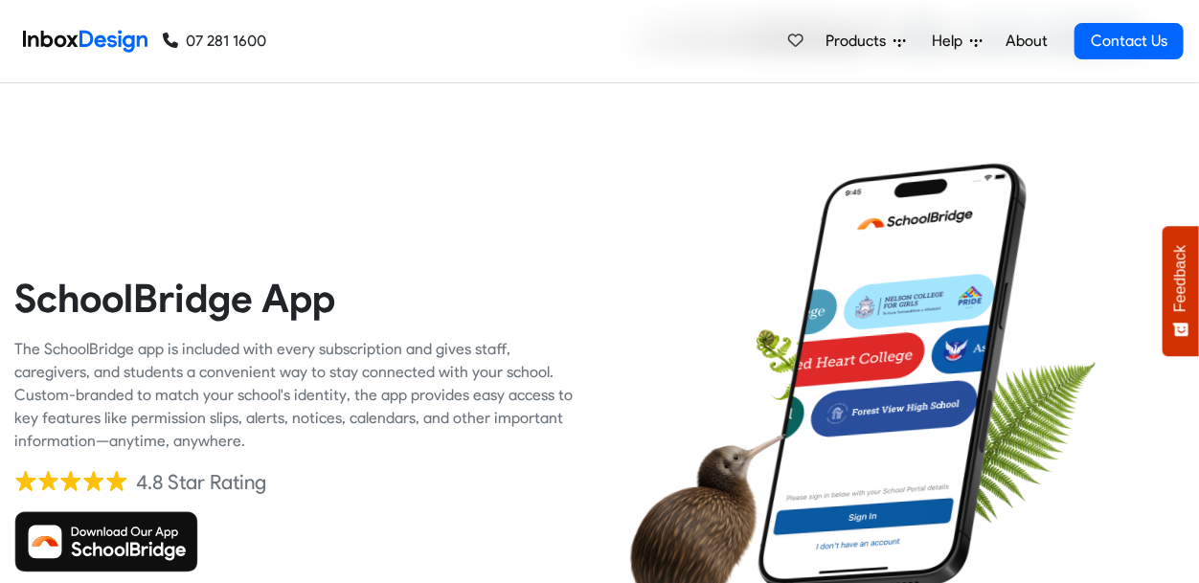
checkbox input "true"
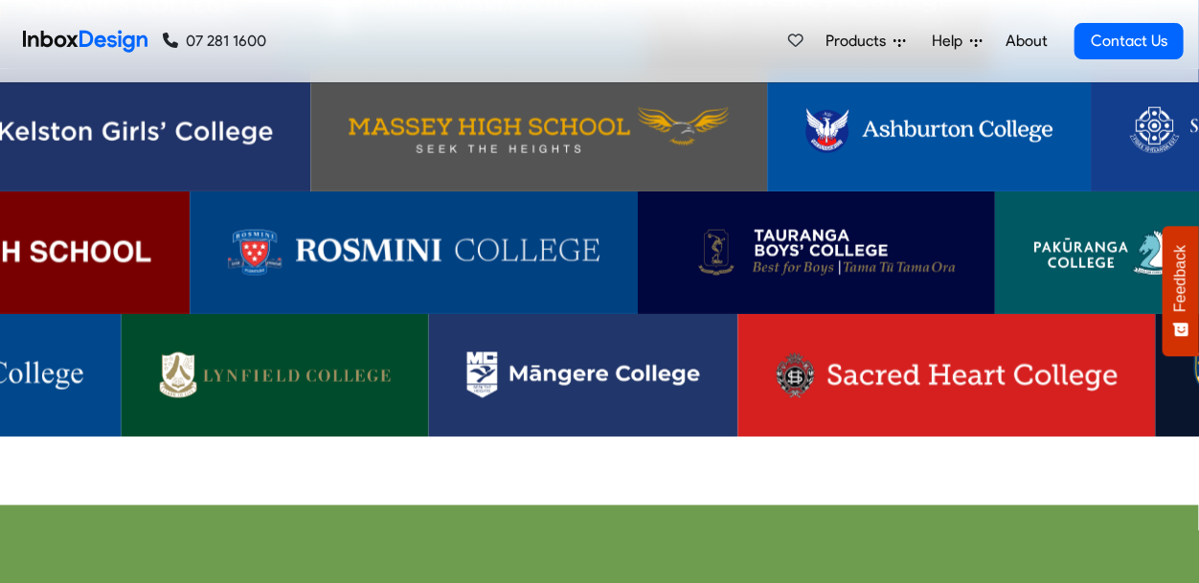
scroll to position [3854, 0]
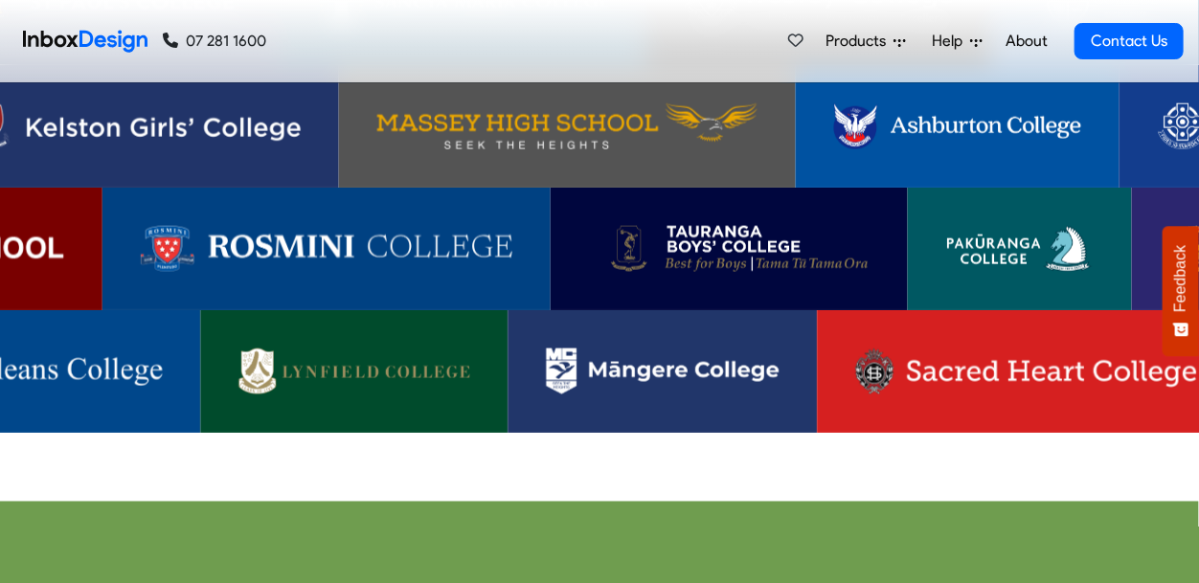
click at [354, 381] on link at bounding box center [354, 371] width 307 height 123
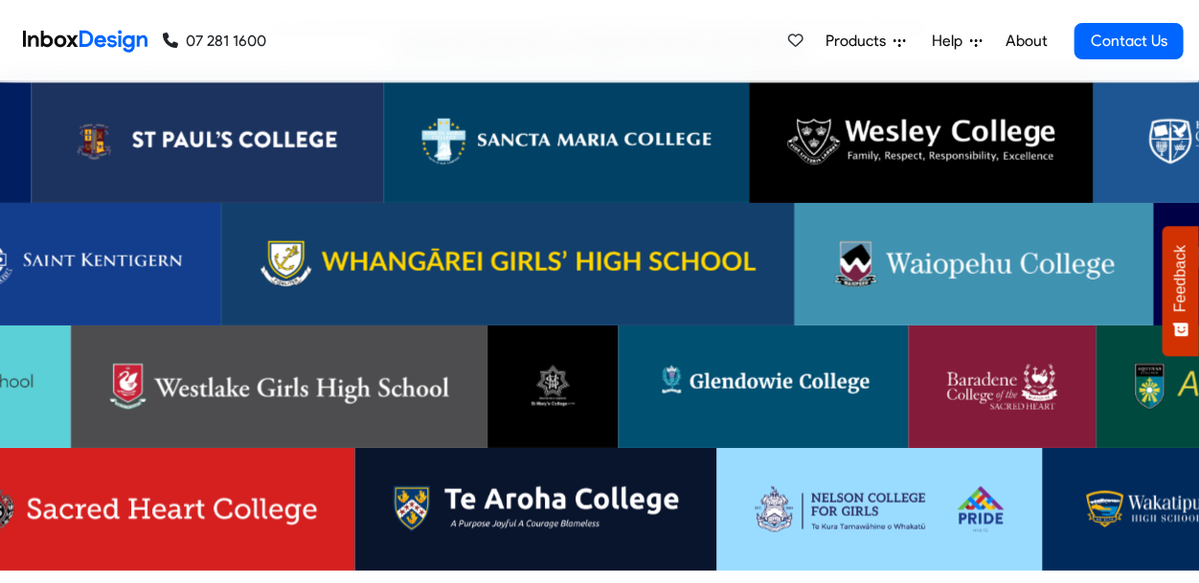
scroll to position [3714, 0]
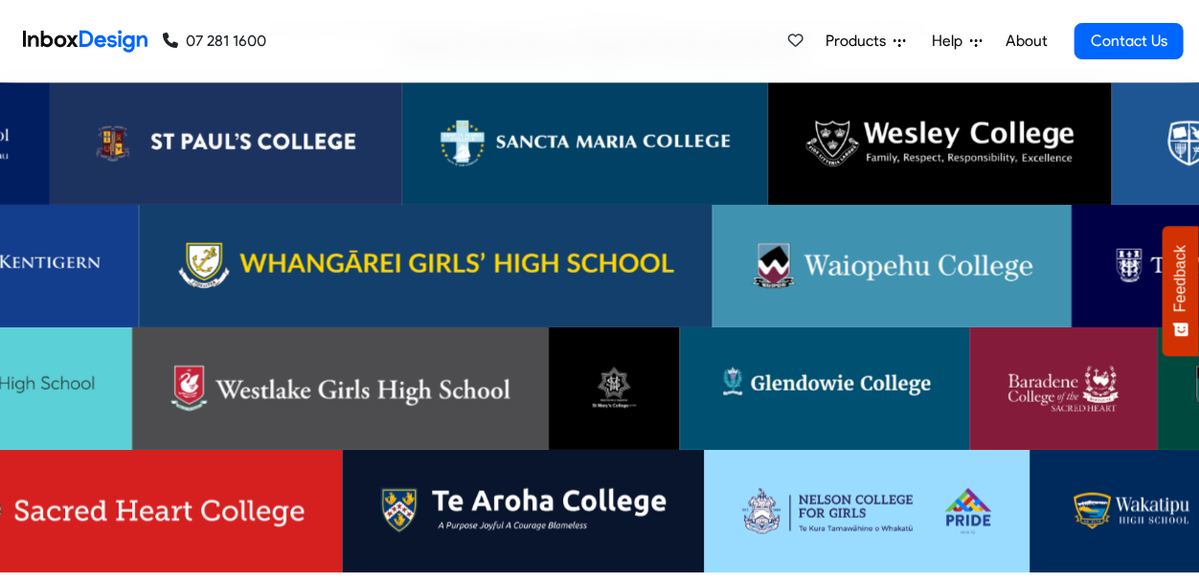
drag, startPoint x: 821, startPoint y: 253, endPoint x: 802, endPoint y: 263, distance: 21.9
click at [802, 263] on img at bounding box center [892, 266] width 283 height 46
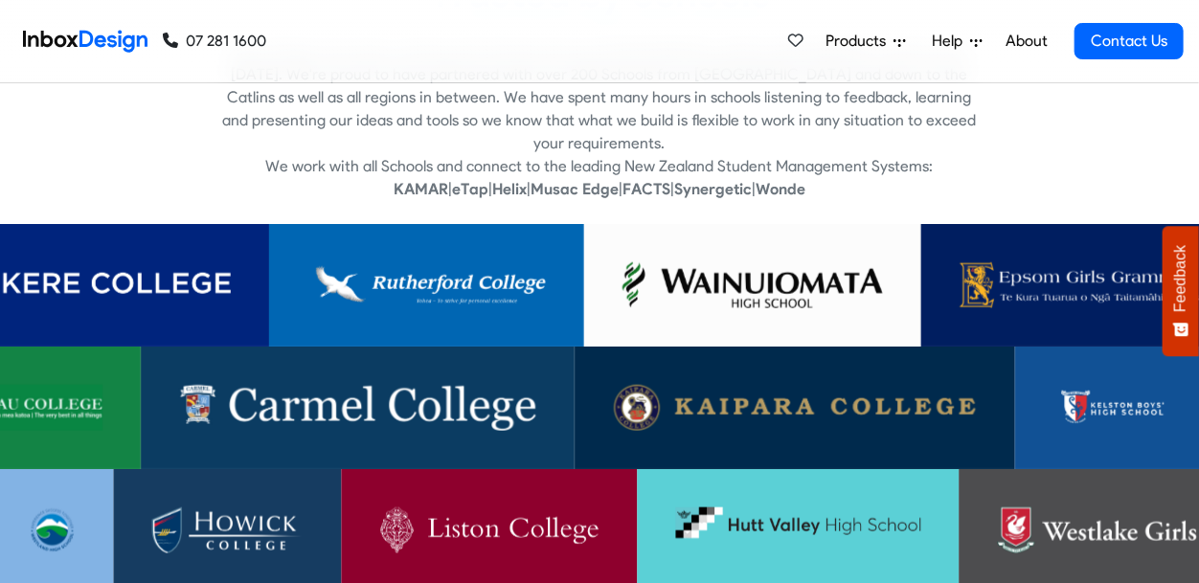
scroll to position [3574, 0]
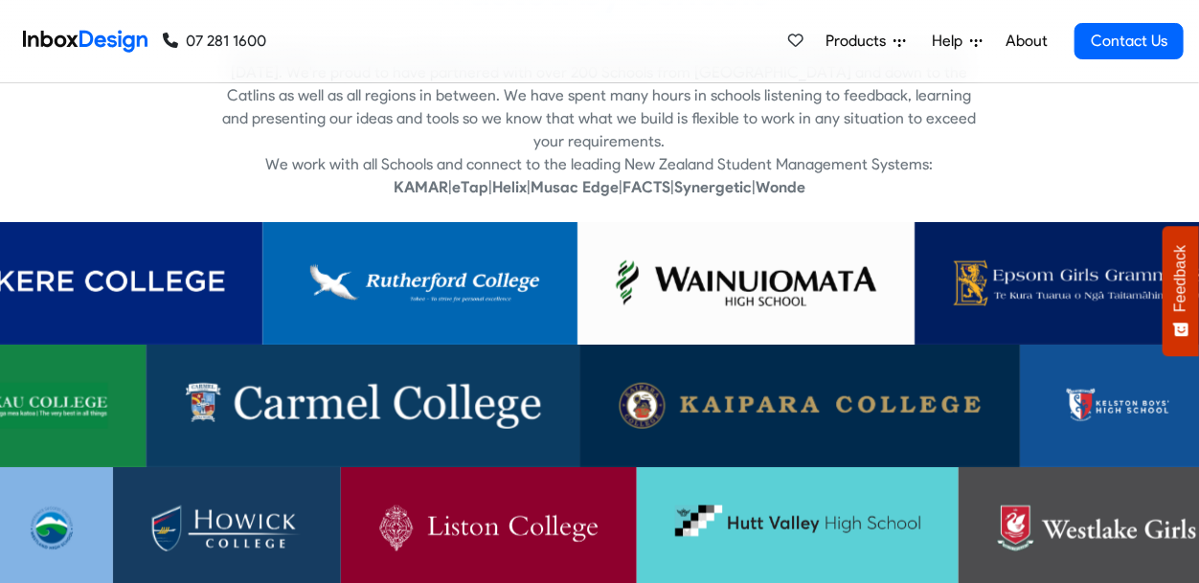
click at [486, 261] on img at bounding box center [420, 284] width 238 height 46
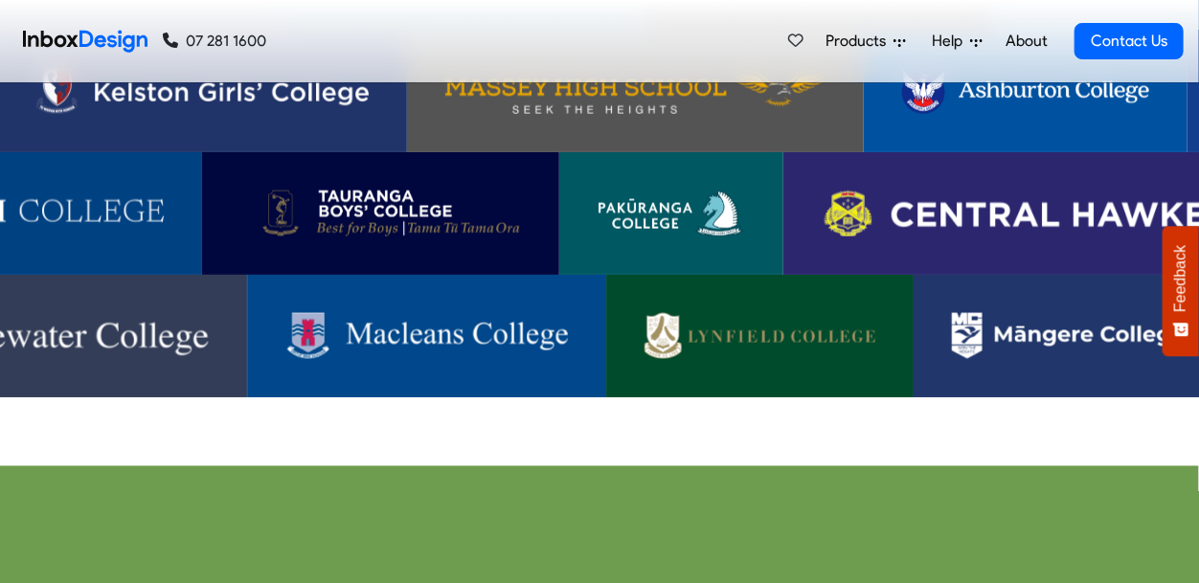
scroll to position [3893, 0]
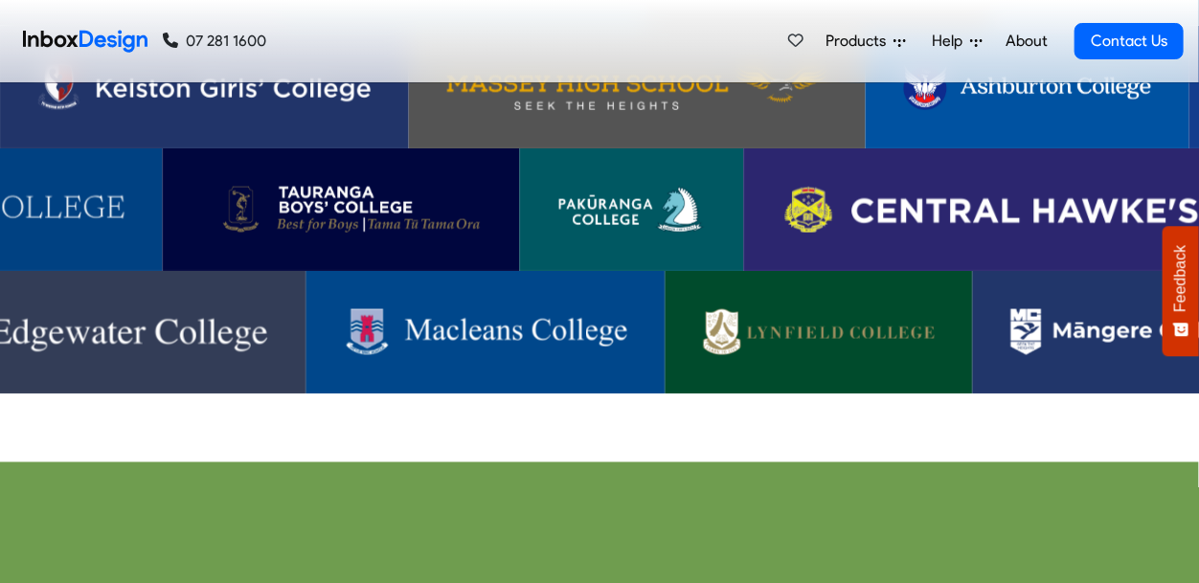
click at [455, 309] on img at bounding box center [485, 332] width 283 height 46
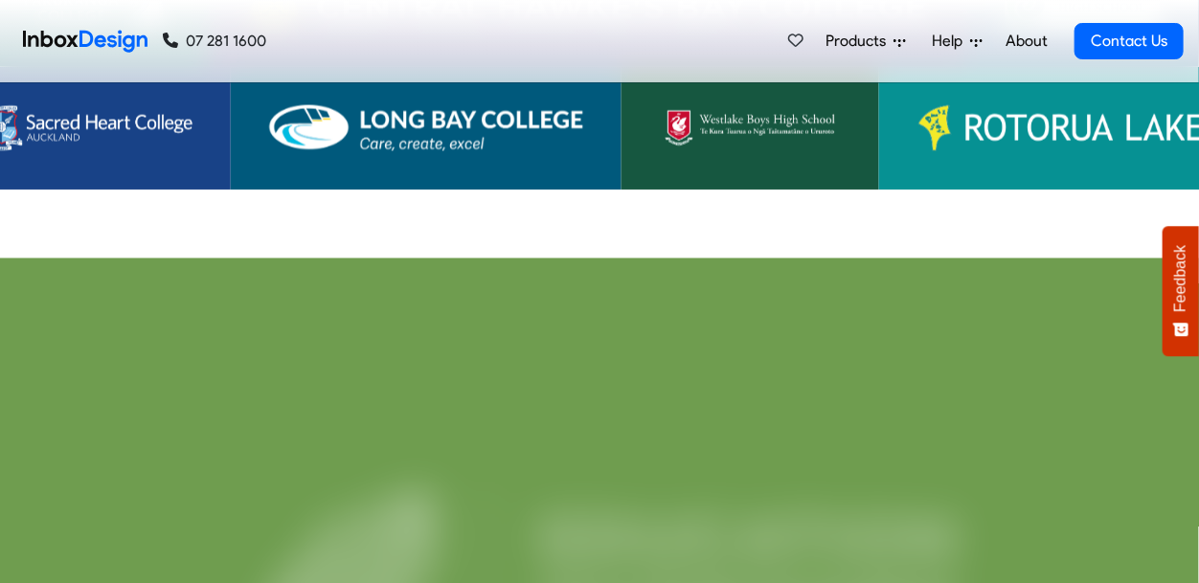
scroll to position [4095, 0]
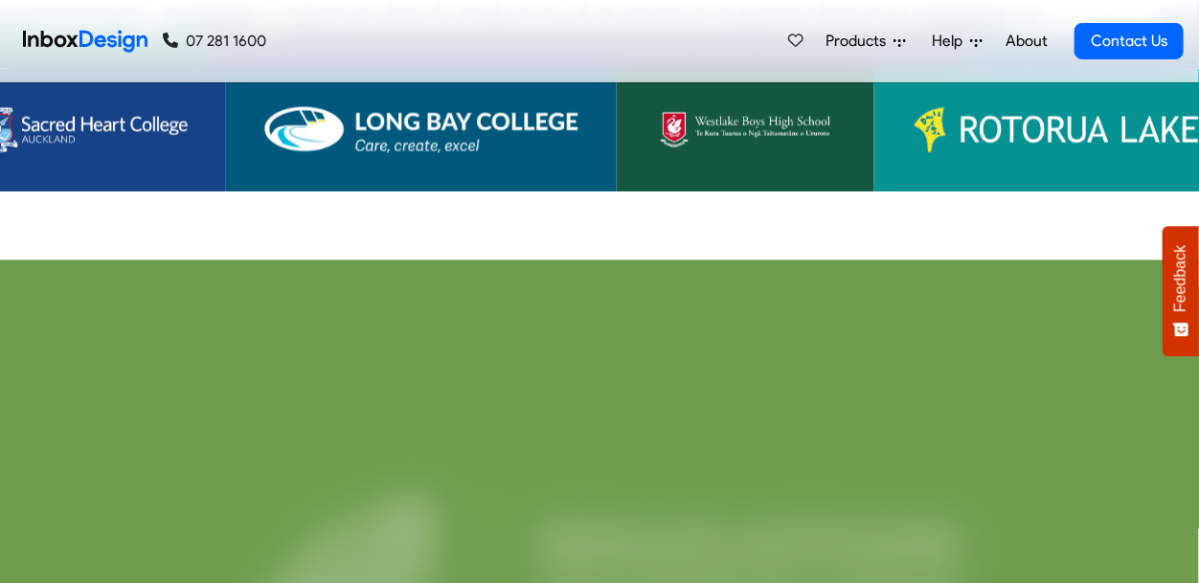
click at [715, 115] on img at bounding box center [745, 130] width 181 height 46
